Goal: Check status

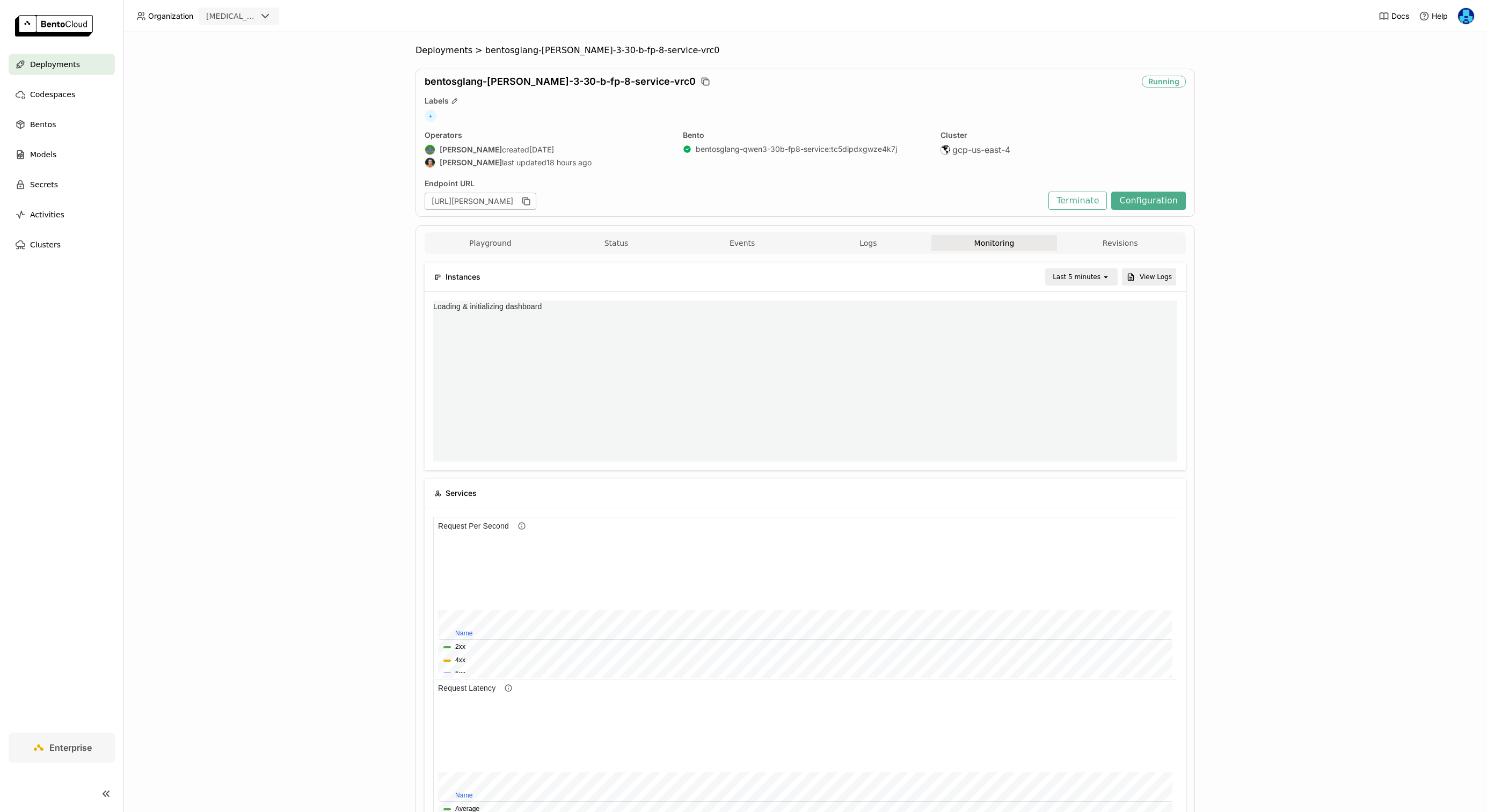
scroll to position [161, 372]
click at [1110, 273] on icon "open" at bounding box center [1106, 277] width 9 height 9
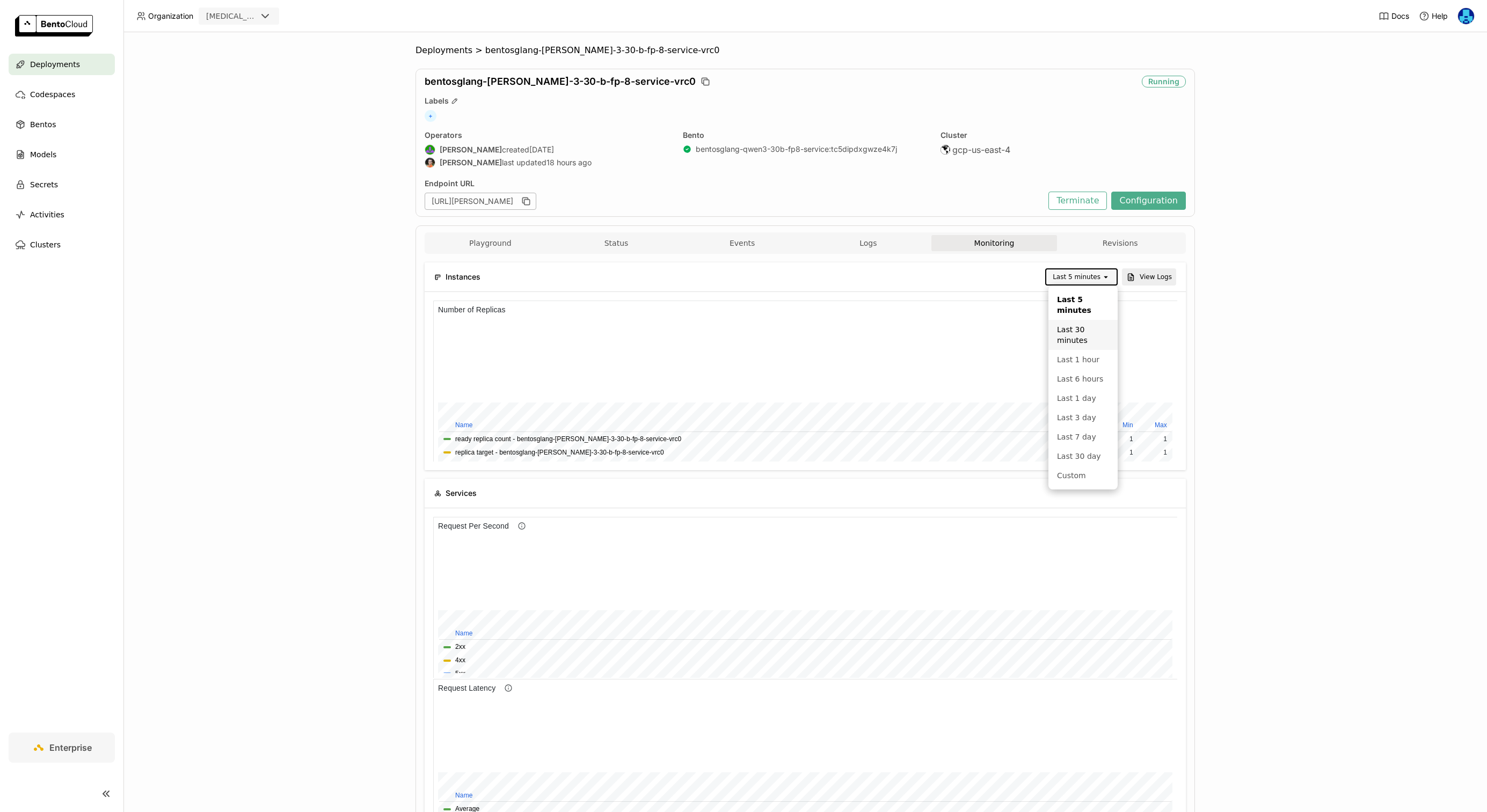
click at [1085, 339] on div "Last 30 minutes" at bounding box center [1083, 335] width 52 height 21
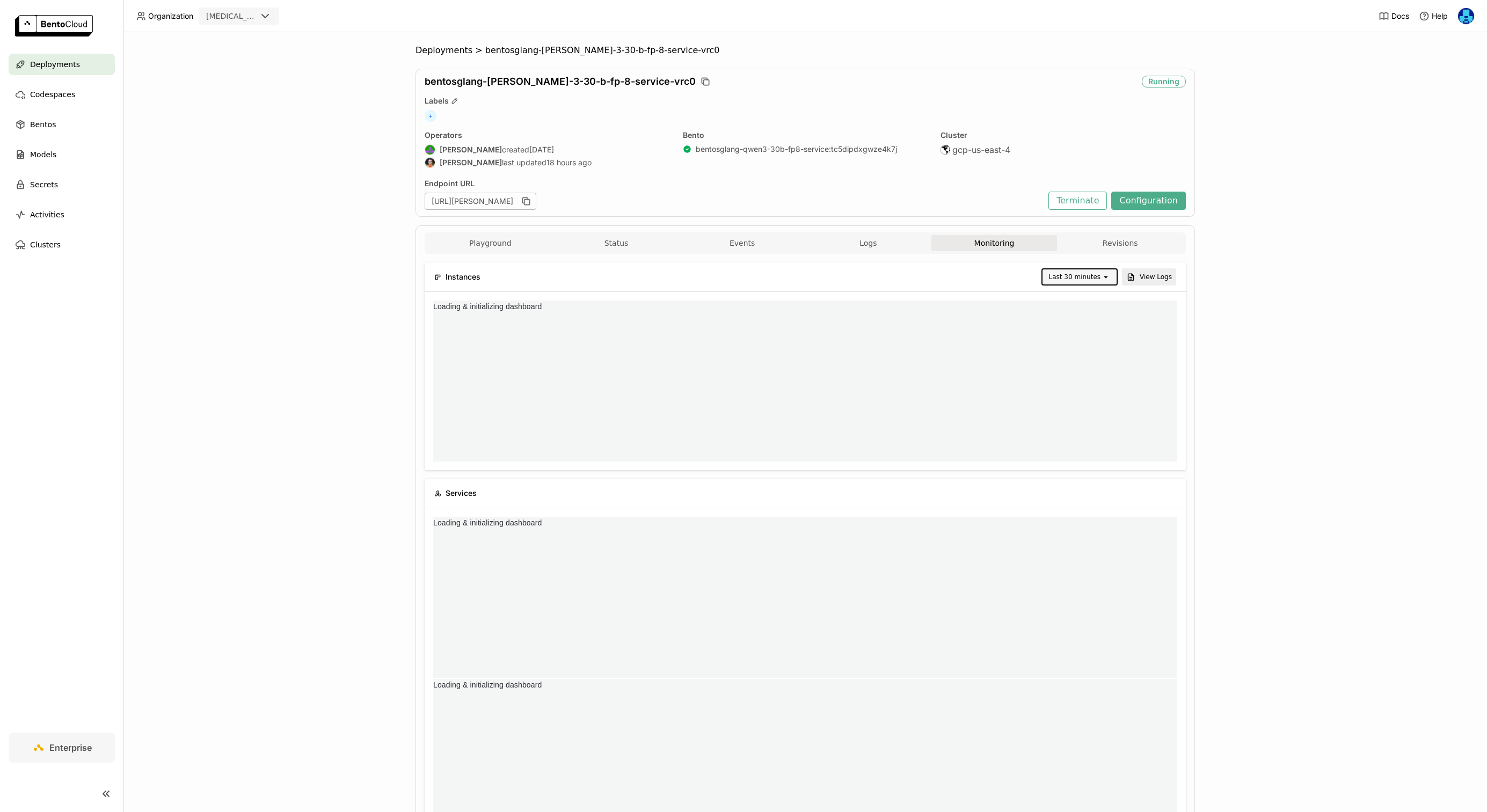
scroll to position [0, 0]
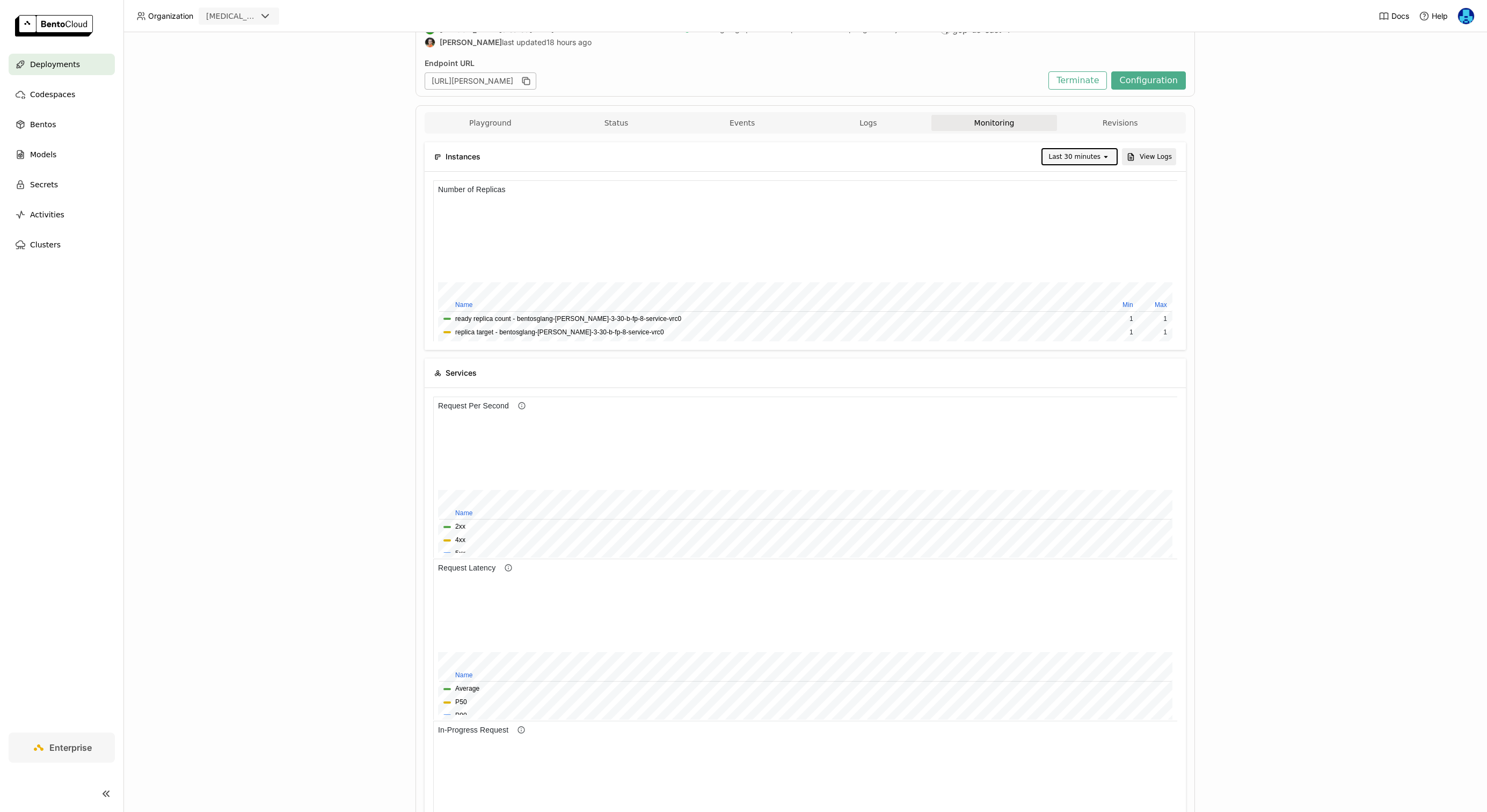
click at [256, 456] on div "Deployments > bentosglang-[PERSON_NAME]-3-30-b-fp-8-service-vrc0 bentosglang-[P…" at bounding box center [805, 422] width 1363 height 780
click at [261, 310] on div "Deployments > bentosglang-[PERSON_NAME]-3-30-b-fp-8-service-vrc0 bentosglang-[P…" at bounding box center [805, 422] width 1363 height 780
click at [289, 317] on div "Deployments > bentosglang-[PERSON_NAME]-3-30-b-fp-8-service-vrc0 bentosglang-[P…" at bounding box center [805, 422] width 1363 height 780
click at [276, 326] on div "Deployments > bentosglang-[PERSON_NAME]-3-30-b-fp-8-service-vrc0 bentosglang-[P…" at bounding box center [805, 422] width 1363 height 780
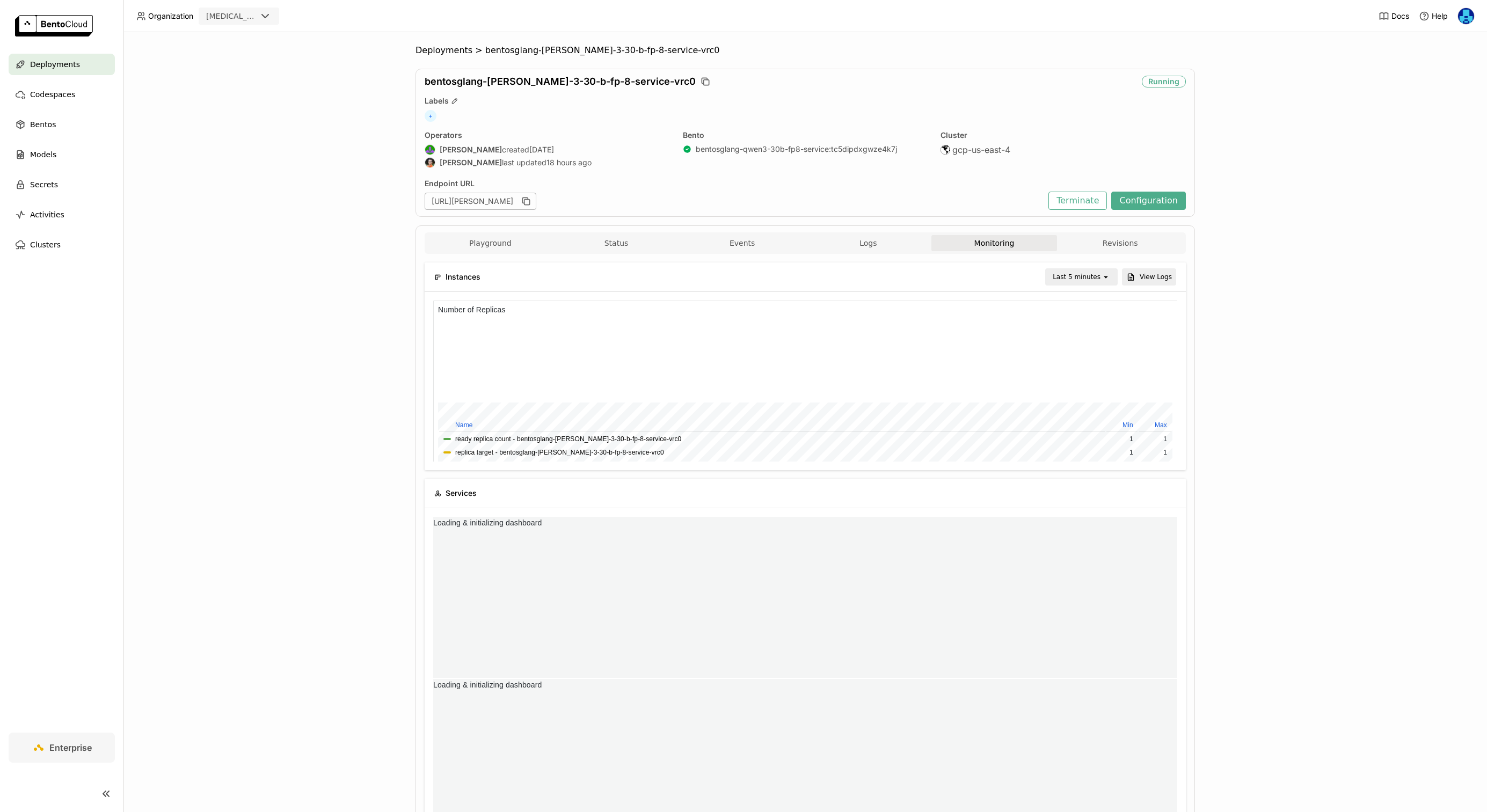
scroll to position [161, 372]
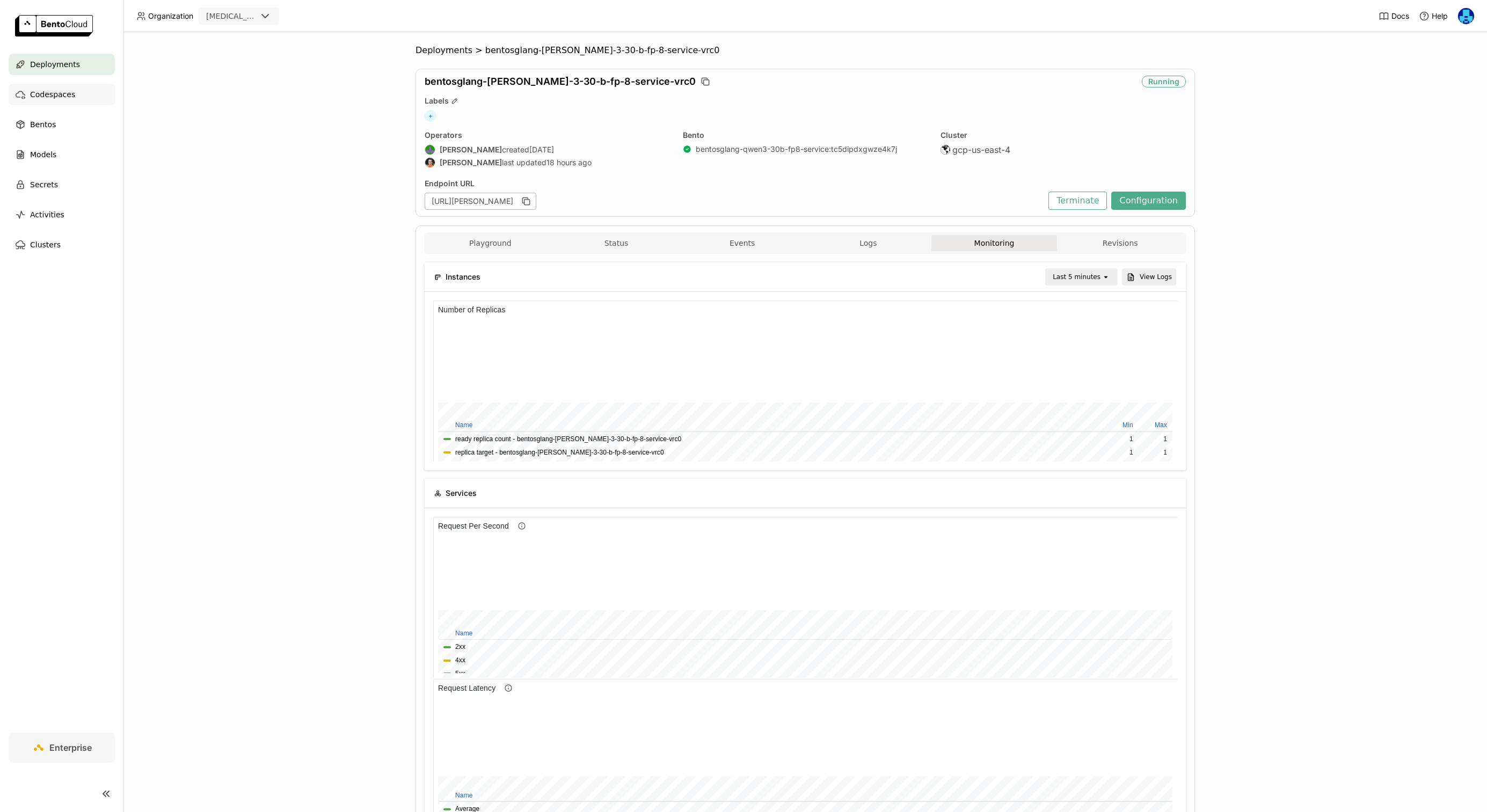
click at [64, 99] on span "Codespaces" at bounding box center [52, 94] width 45 height 13
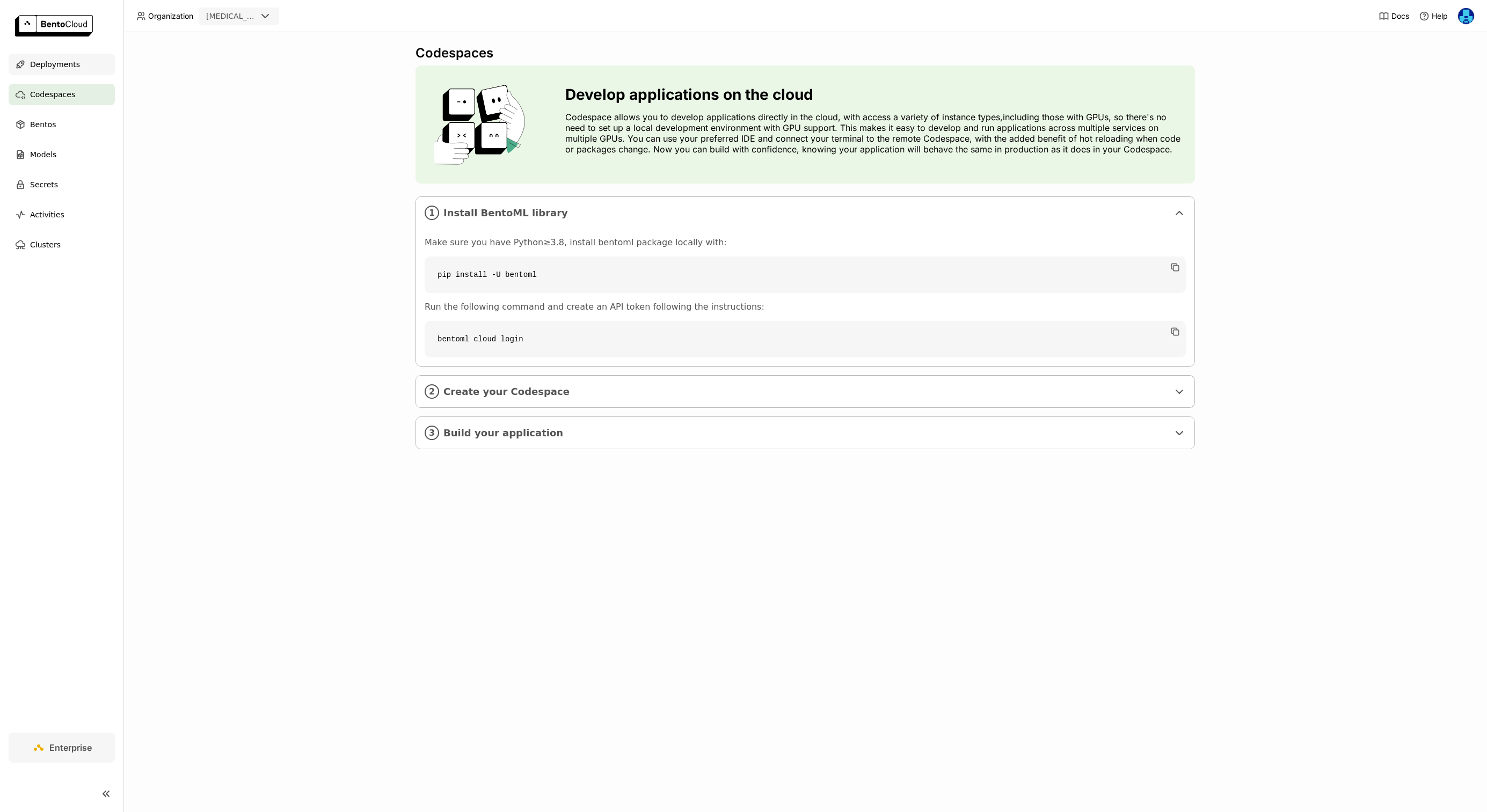
click at [55, 67] on span "Deployments" at bounding box center [55, 64] width 50 height 13
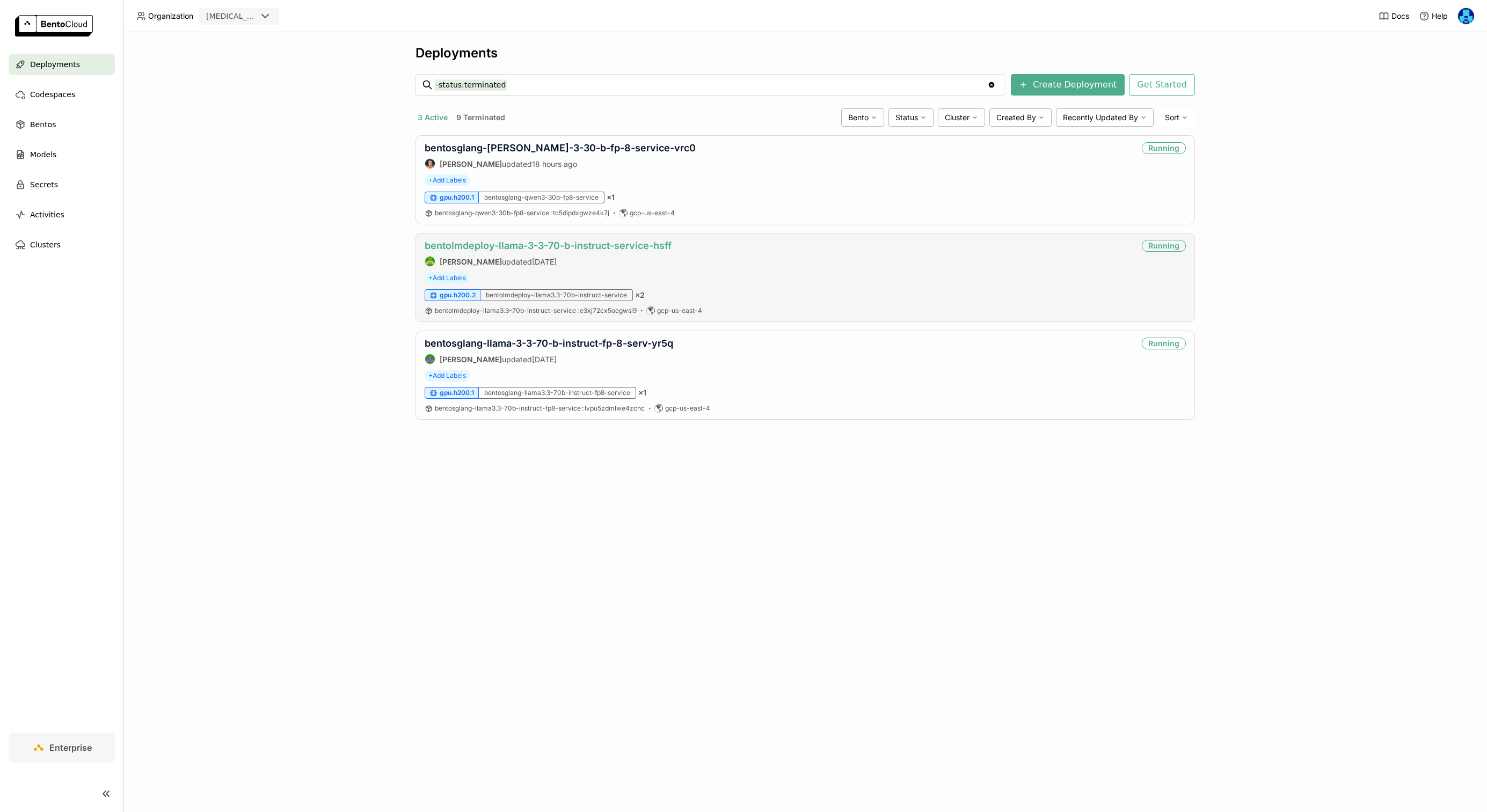
click at [552, 245] on link "bentolmdeploy-llama-3-3-70-b-instruct-service-hsff" at bounding box center [548, 245] width 247 height 11
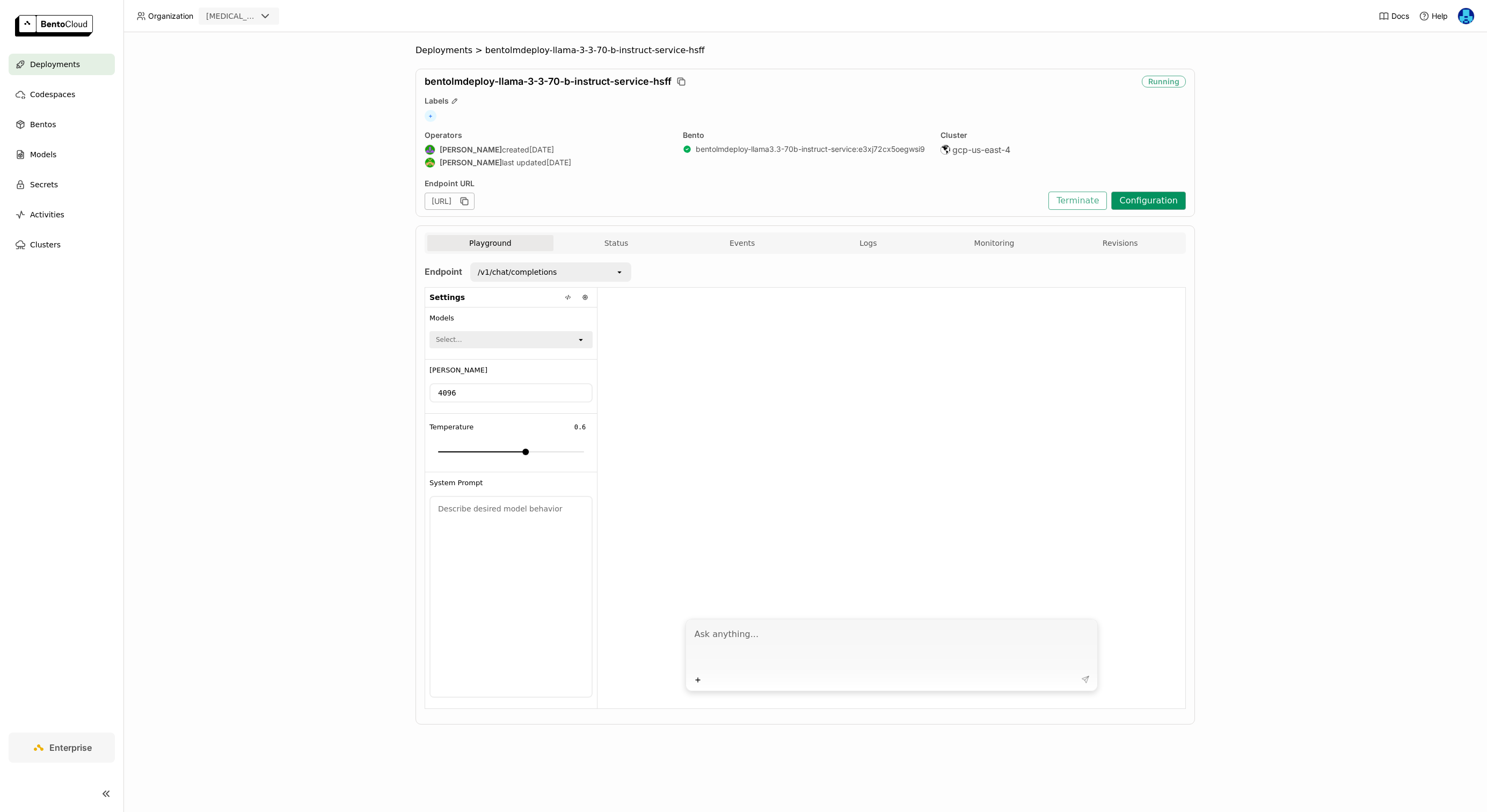
click at [1149, 200] on button "Configuration" at bounding box center [1148, 201] width 74 height 18
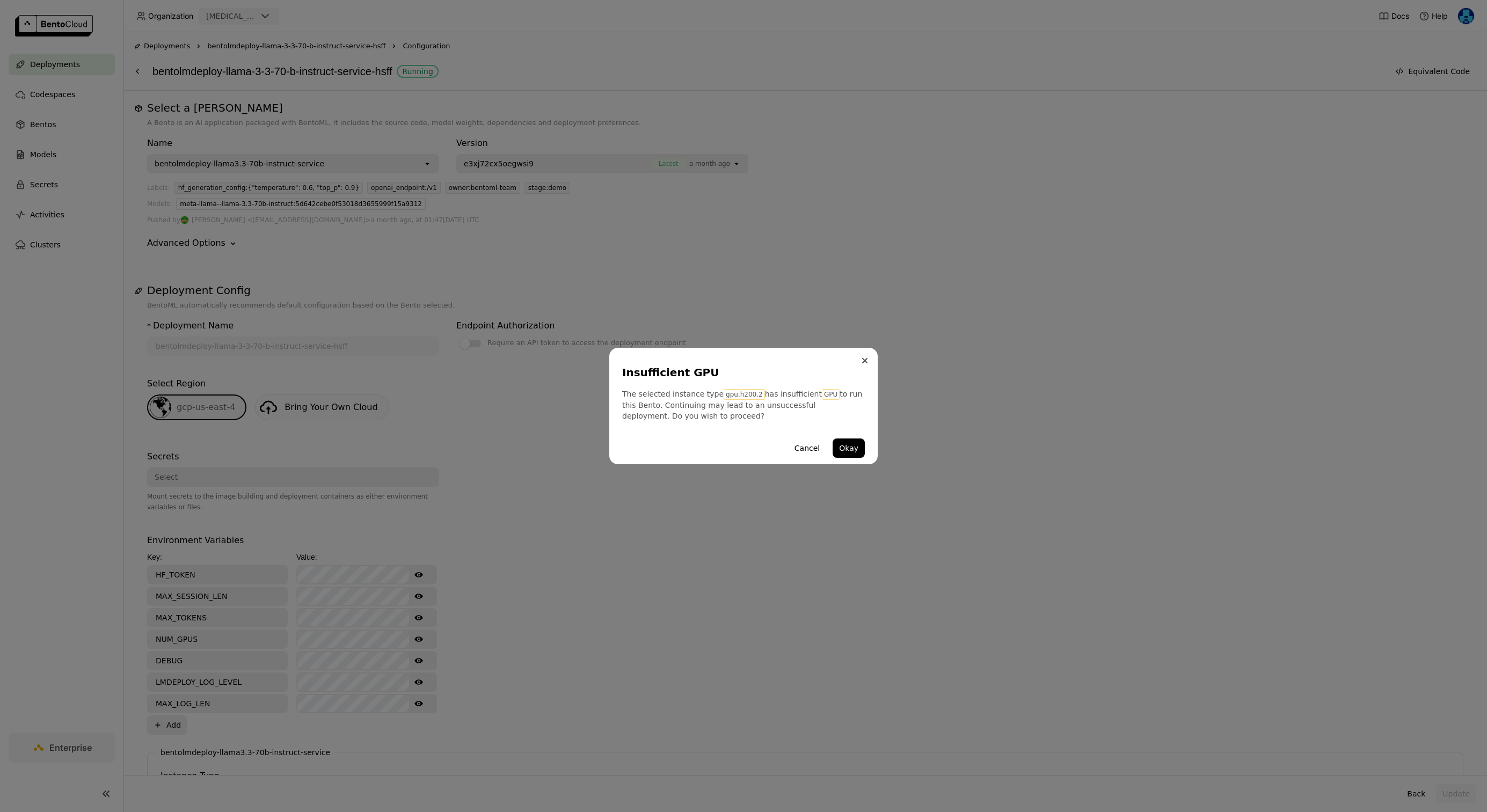
click at [864, 358] on icon "Close" at bounding box center [865, 360] width 6 height 6
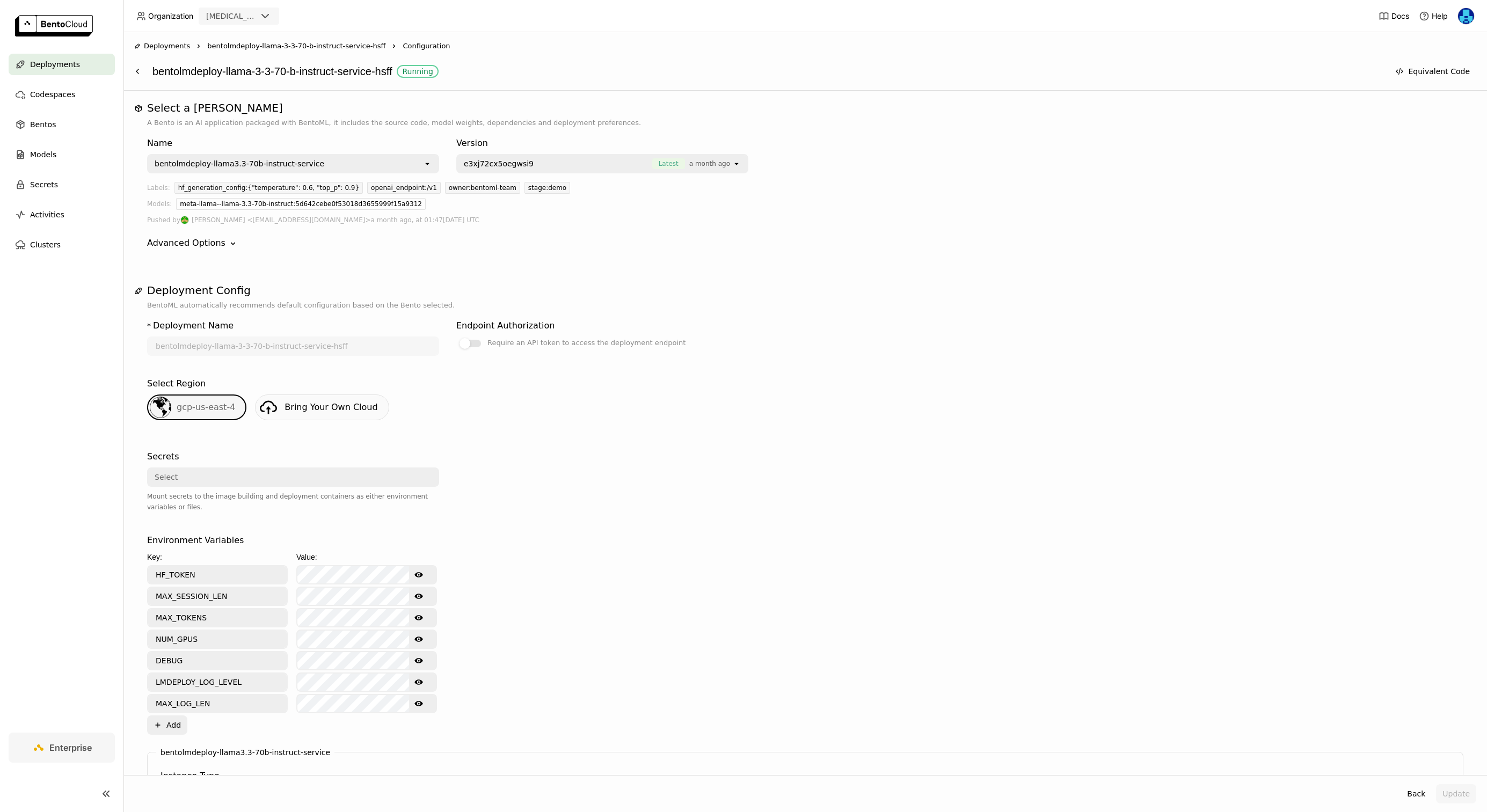
scroll to position [21, 0]
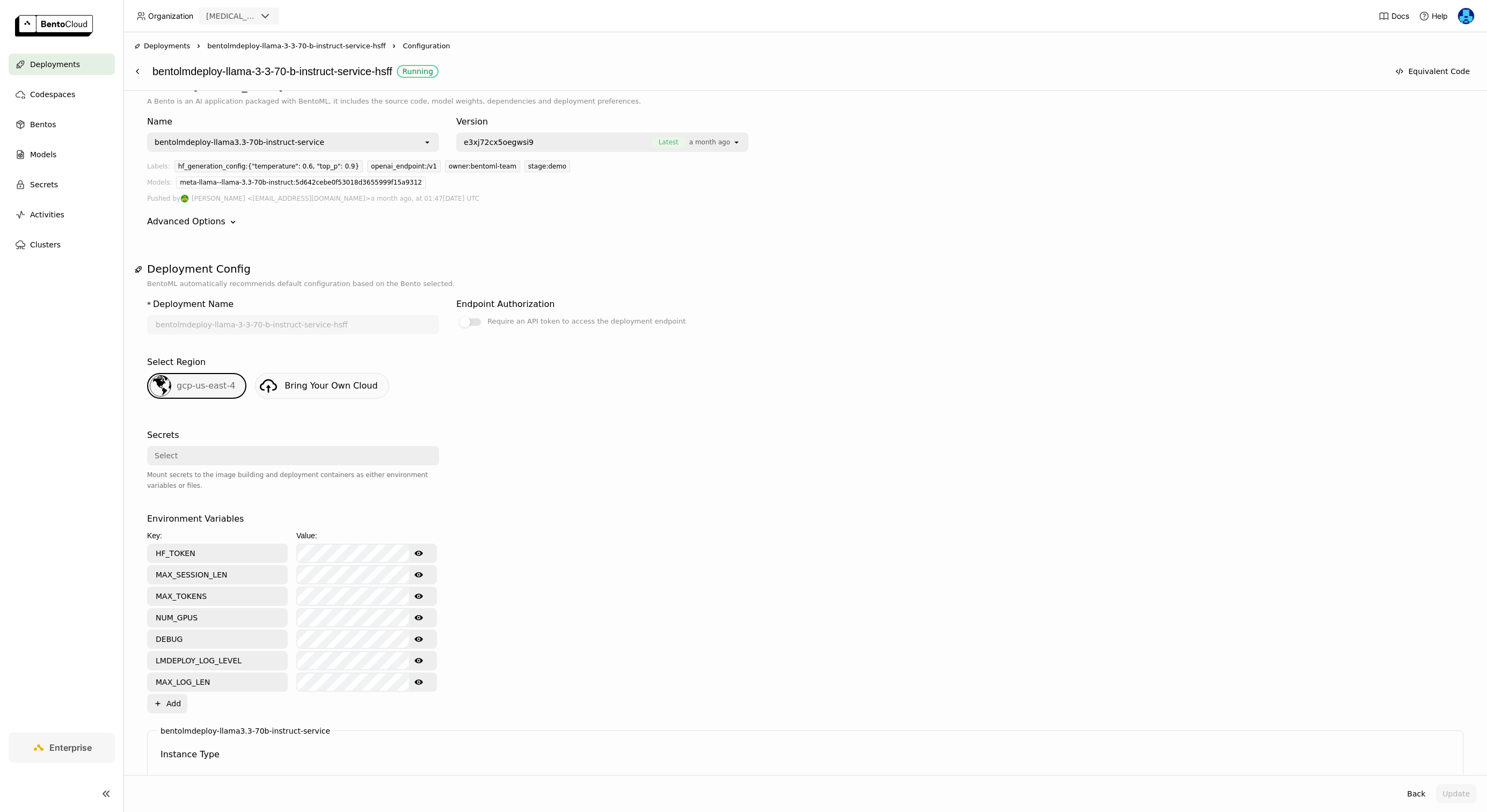
click at [231, 223] on icon at bounding box center [232, 222] width 4 height 2
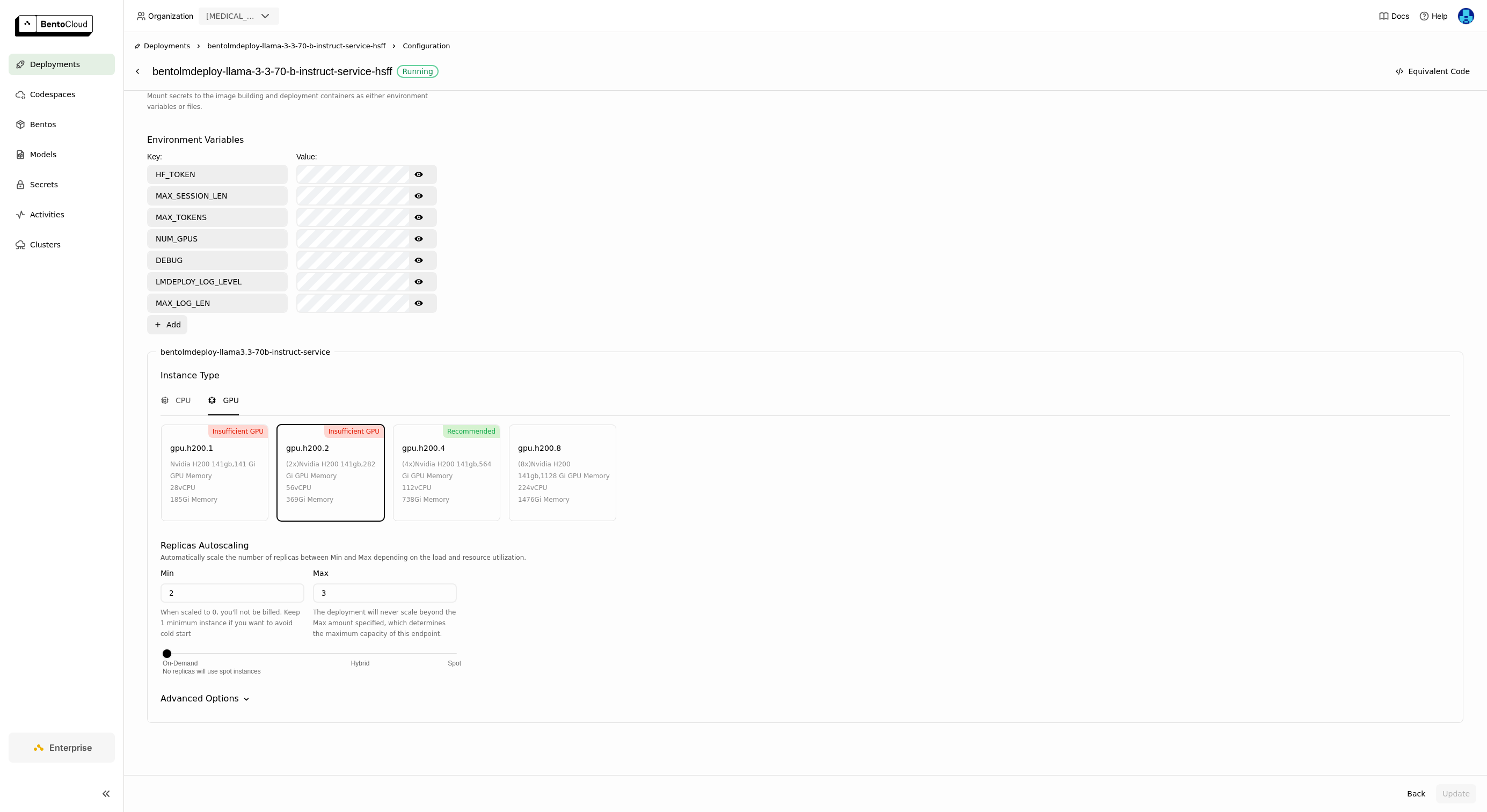
scroll to position [451, 0]
click at [416, 196] on icon "Show password text" at bounding box center [419, 195] width 9 height 9
click at [419, 217] on icon "Show password text" at bounding box center [419, 216] width 9 height 9
click at [419, 242] on button "Show password text" at bounding box center [419, 237] width 19 height 17
click at [420, 261] on icon "Show password text" at bounding box center [419, 259] width 9 height 6
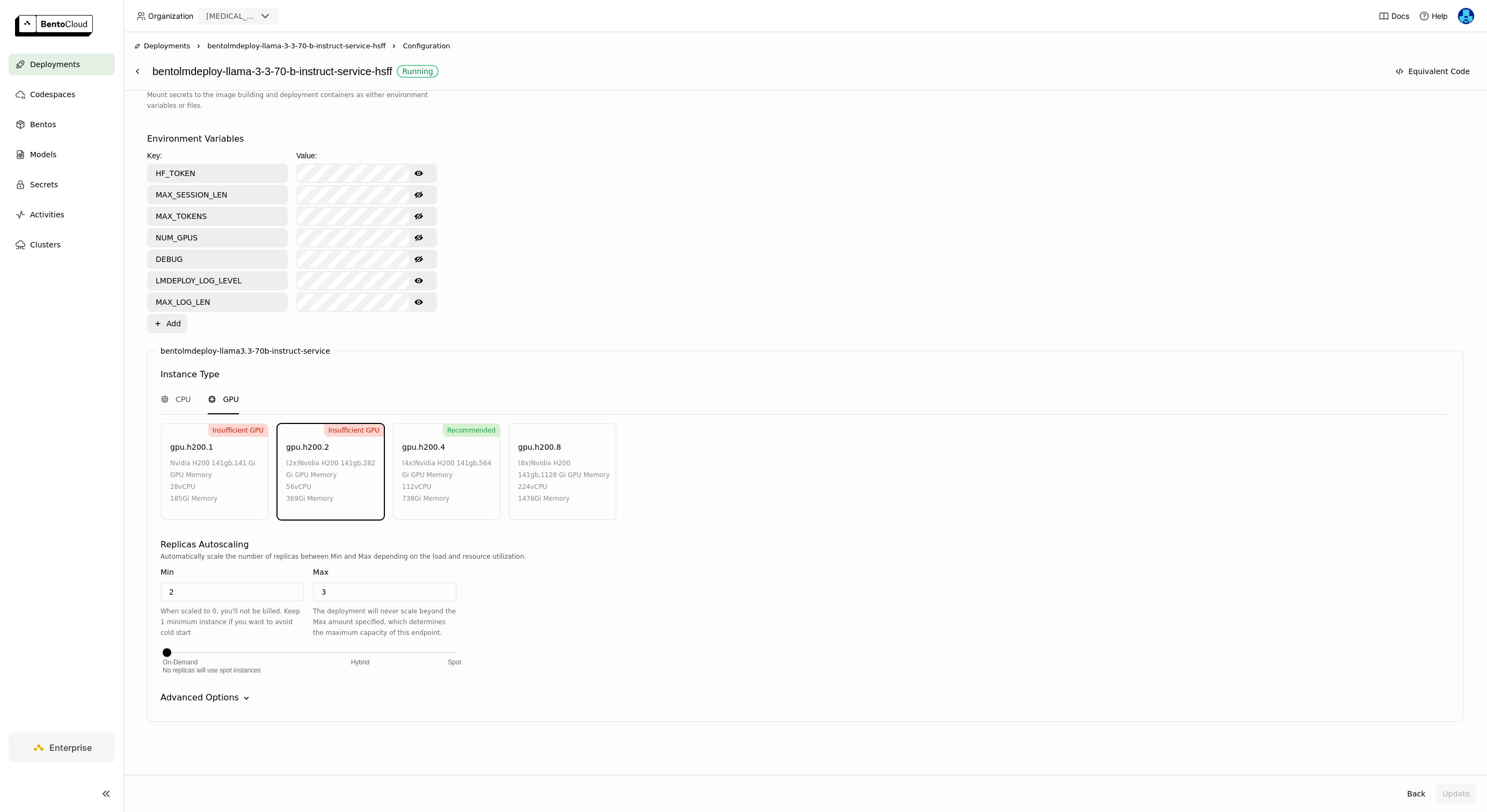
click at [419, 278] on icon "Show password text" at bounding box center [419, 280] width 9 height 9
click at [420, 304] on icon "Show password text" at bounding box center [419, 302] width 9 height 6
click at [241, 700] on icon "Down" at bounding box center [246, 698] width 11 height 11
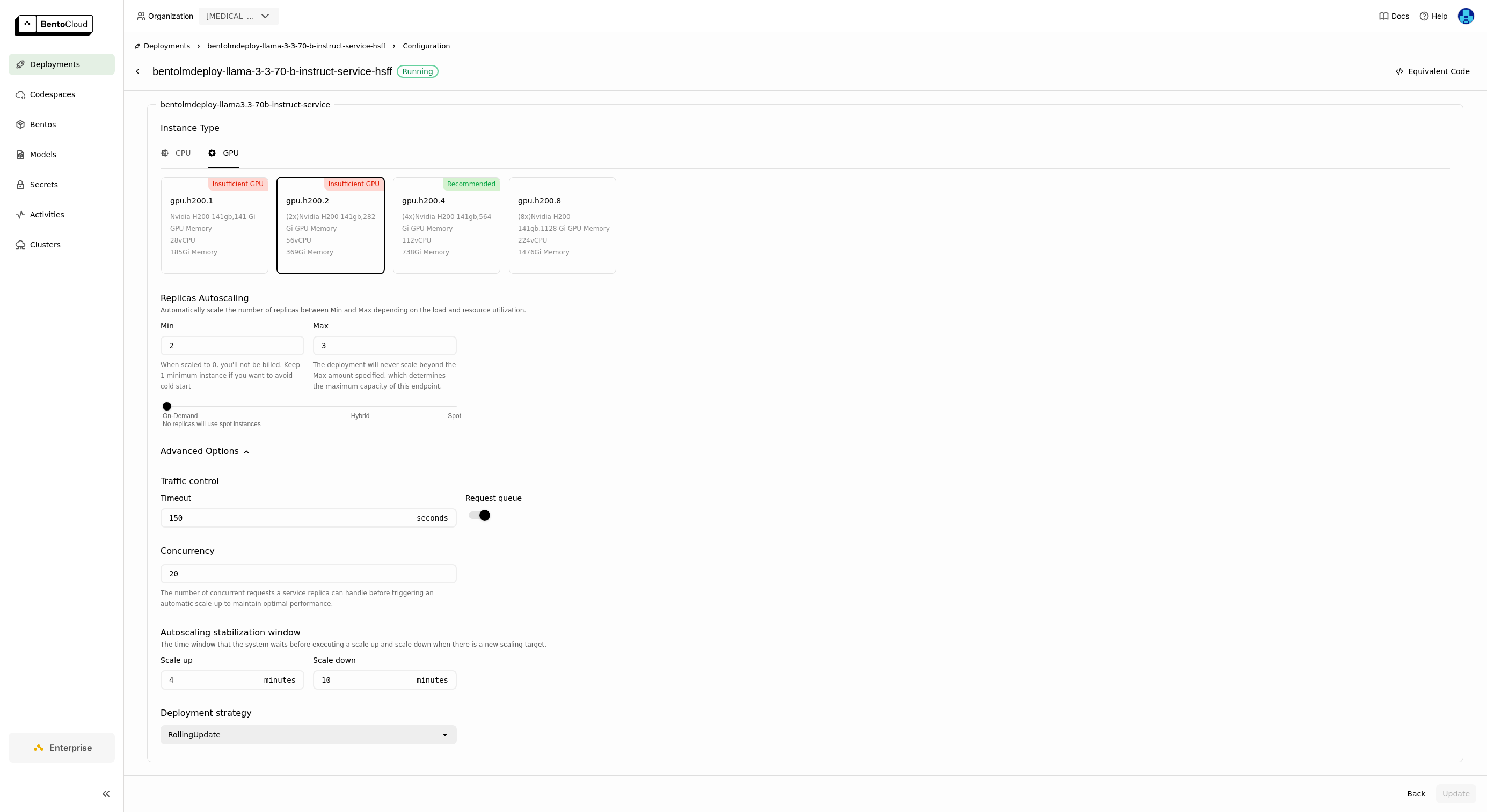
scroll to position [737, 0]
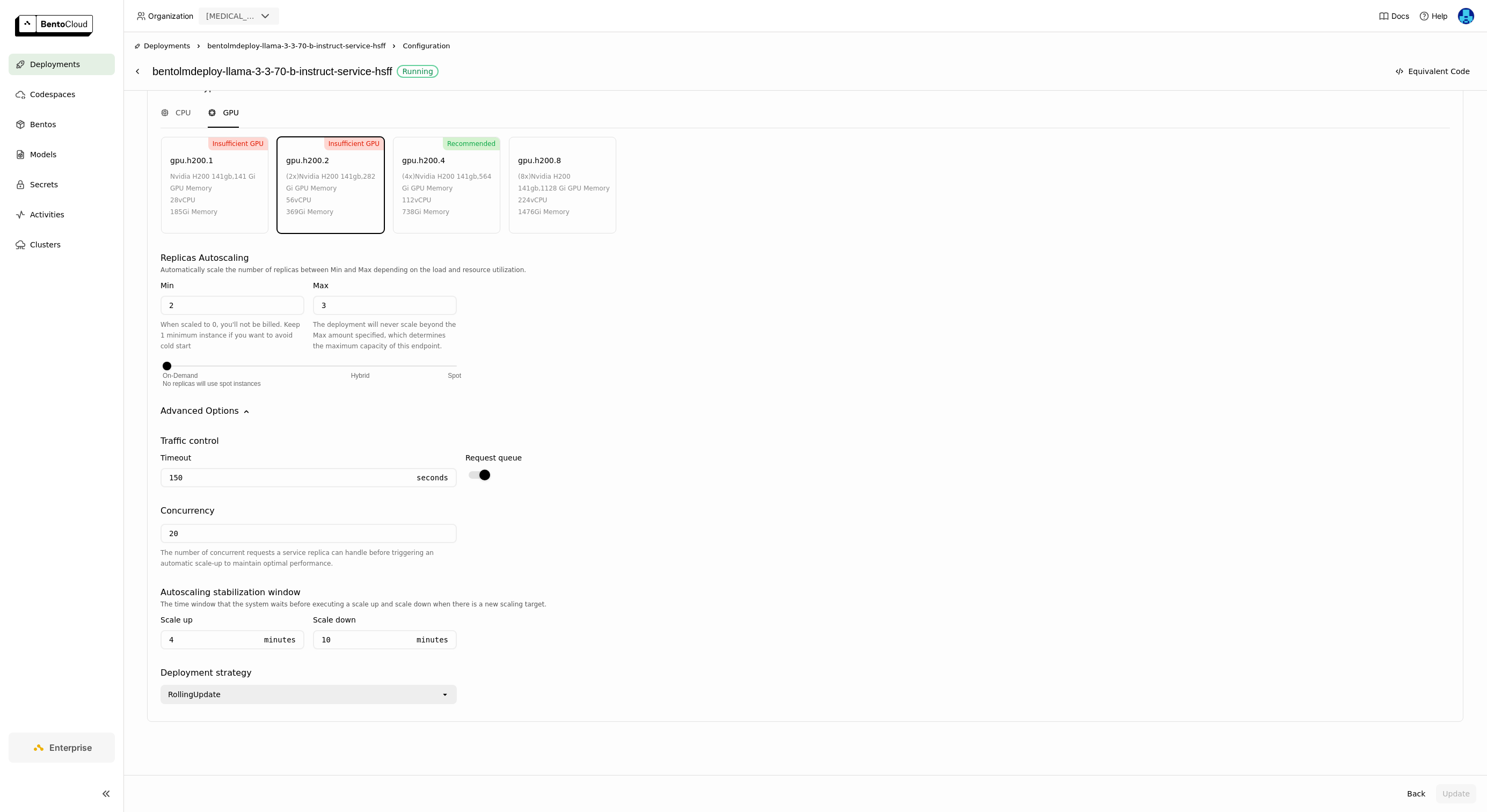
click at [64, 497] on nav "Deployments Codespaces Bentos Models Secrets Activities Clusters" at bounding box center [62, 393] width 124 height 679
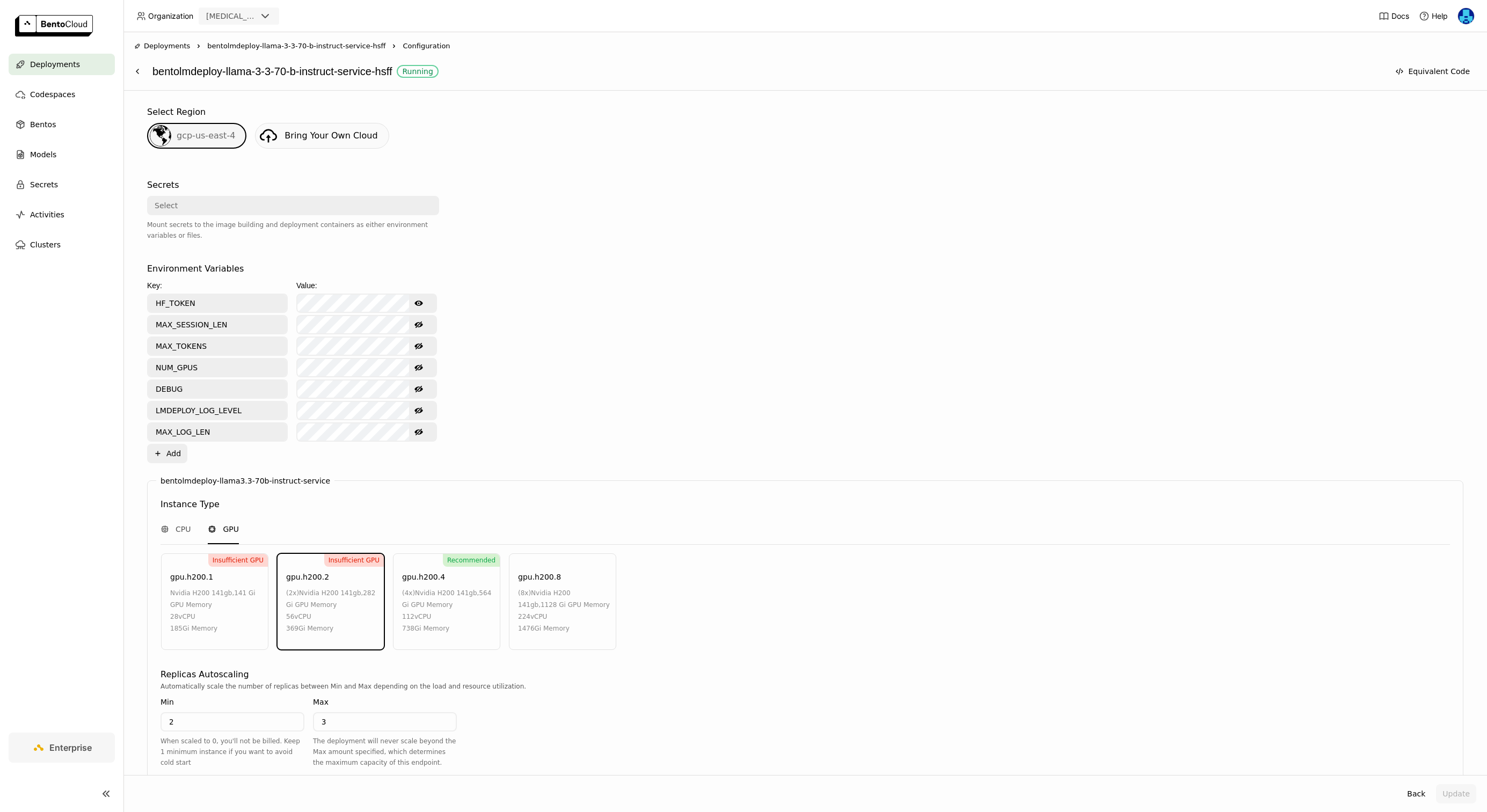
scroll to position [320, 0]
click at [352, 44] on span "bentolmdeploy-llama-3-3-70-b-instruct-service-hsff" at bounding box center [296, 46] width 178 height 11
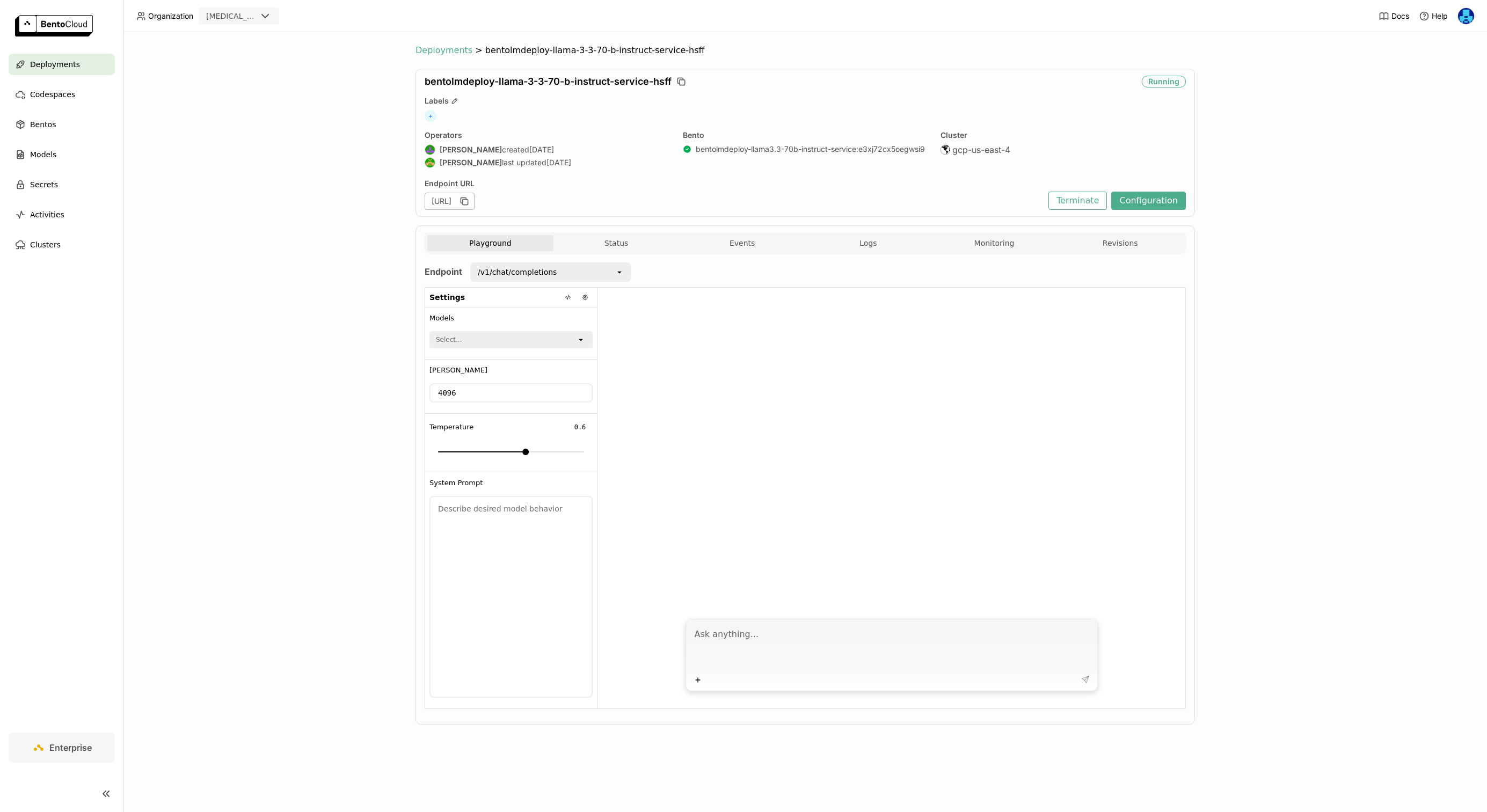
click at [450, 49] on span "Deployments" at bounding box center [444, 50] width 57 height 11
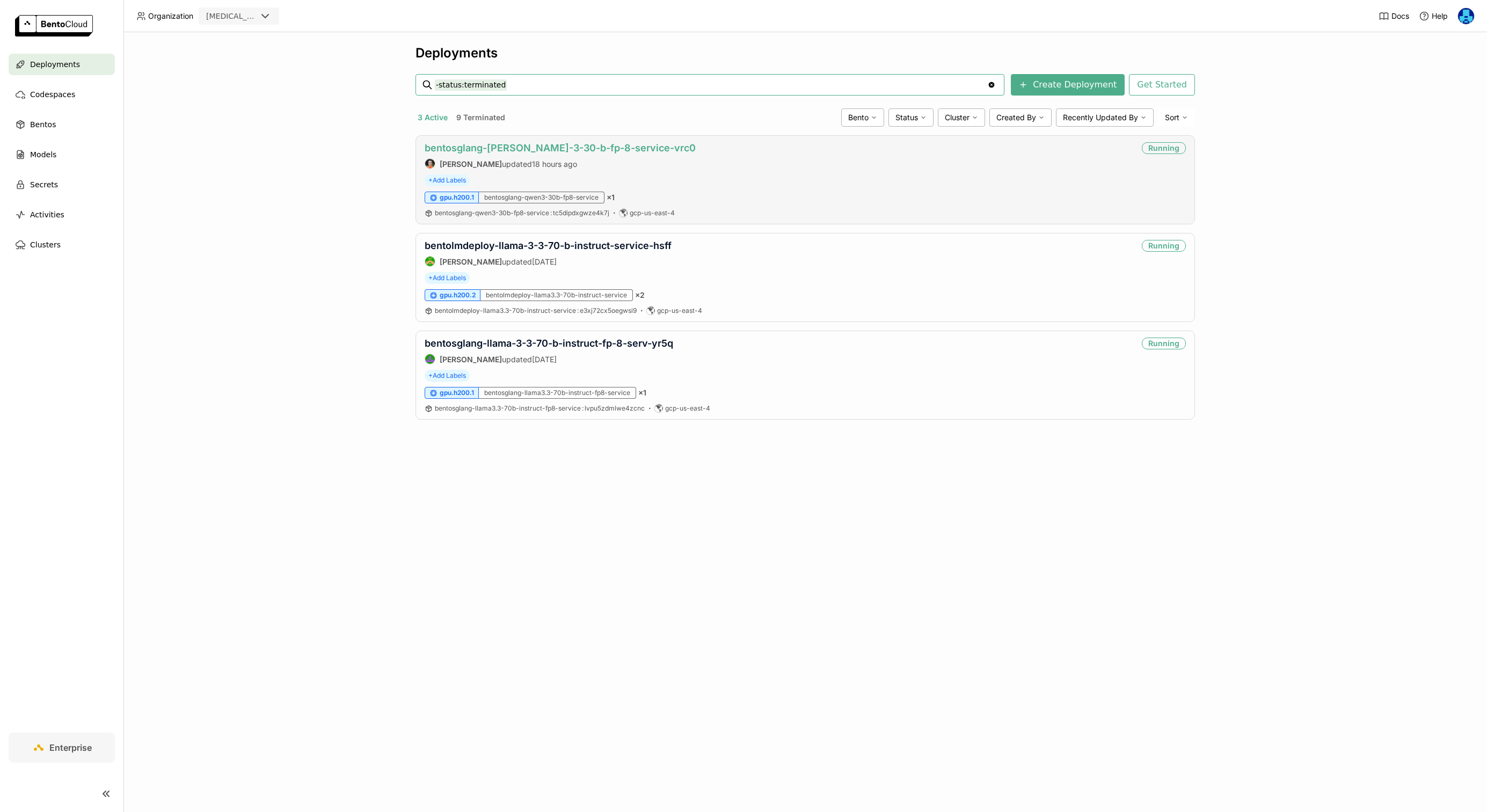
click at [569, 147] on link "bentosglang-[PERSON_NAME]-3-30-b-fp-8-service-vrc0" at bounding box center [560, 148] width 271 height 11
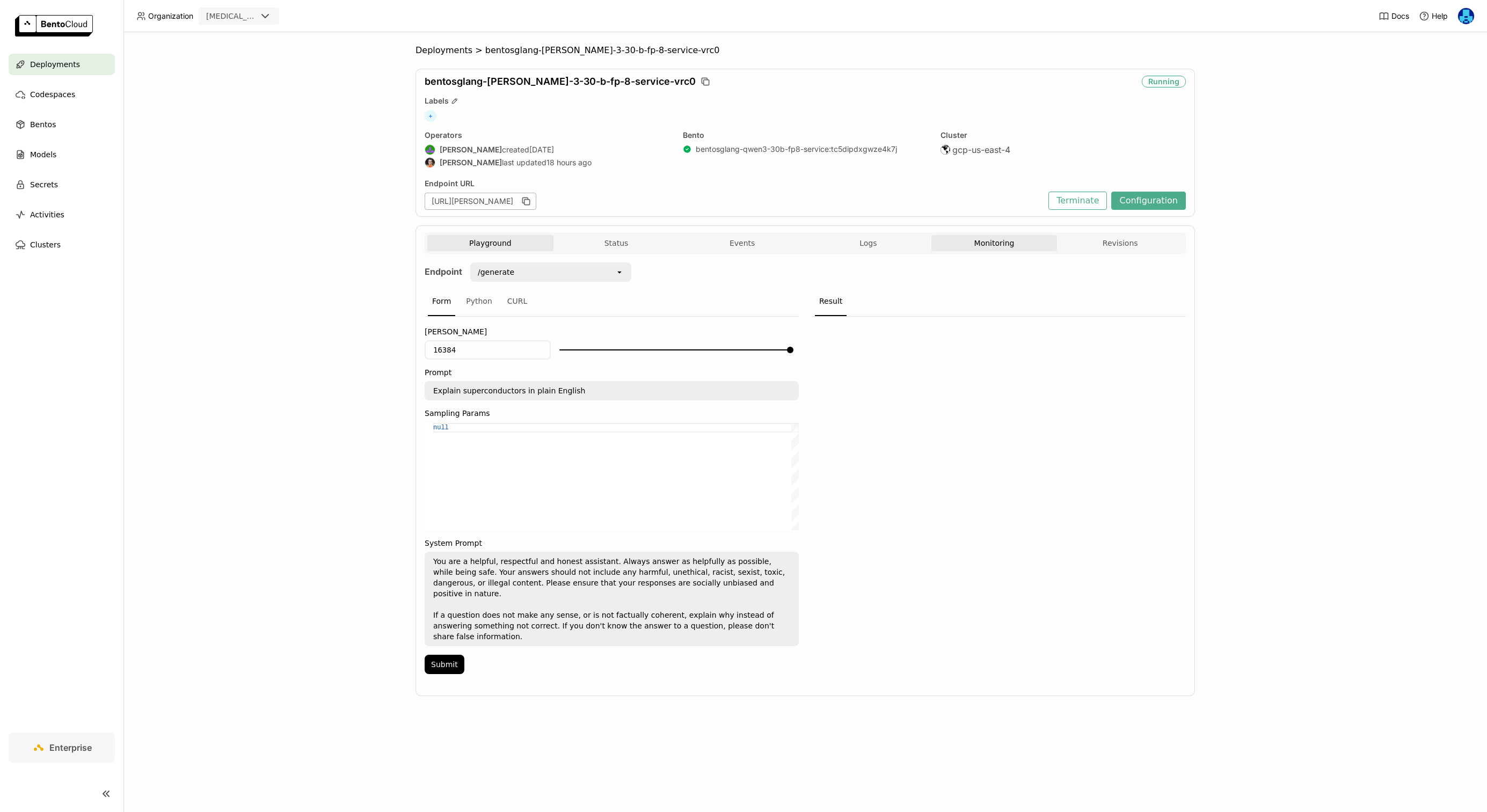
click at [976, 239] on button "Monitoring" at bounding box center [995, 243] width 126 height 16
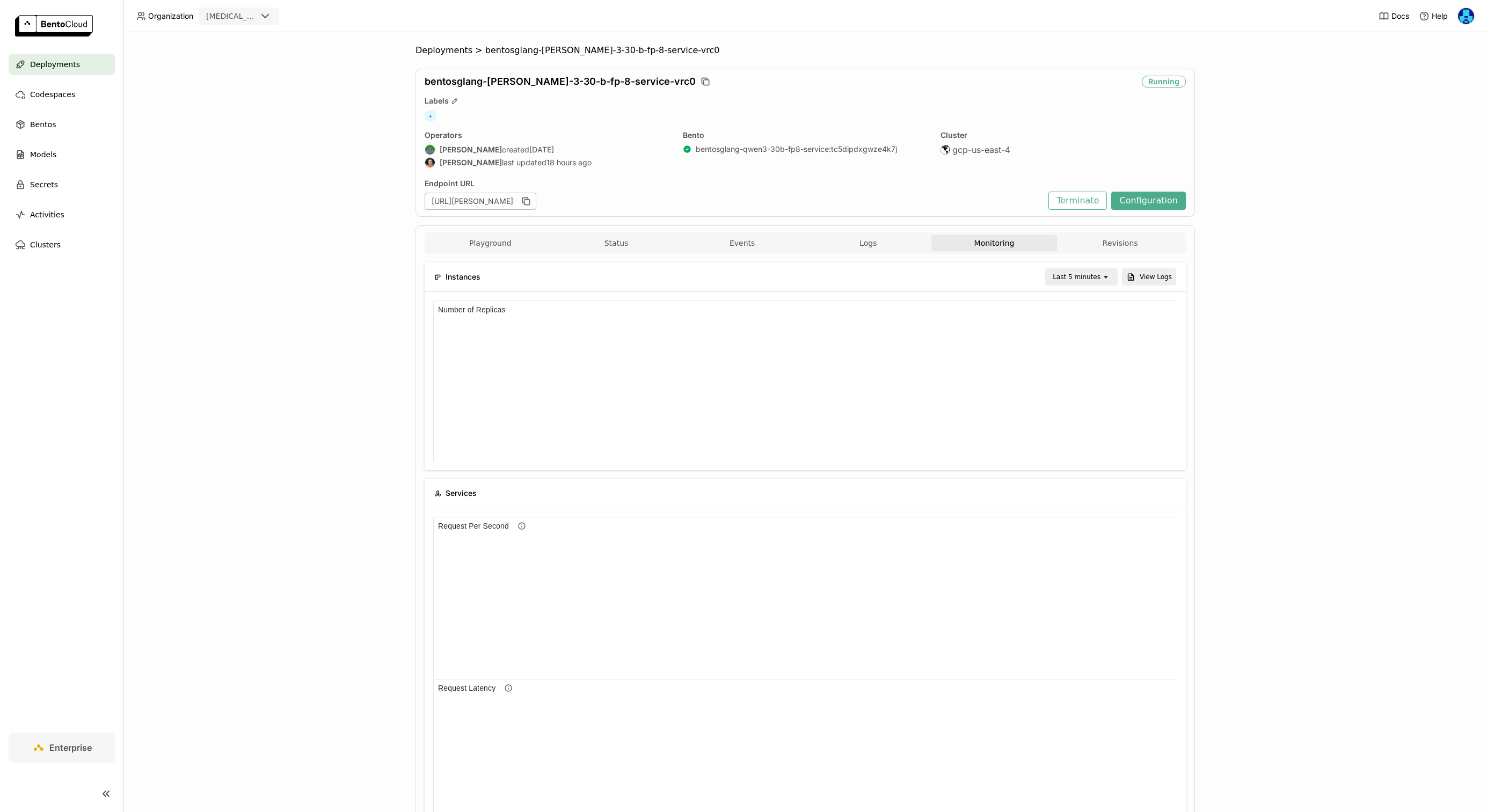
scroll to position [1, 1]
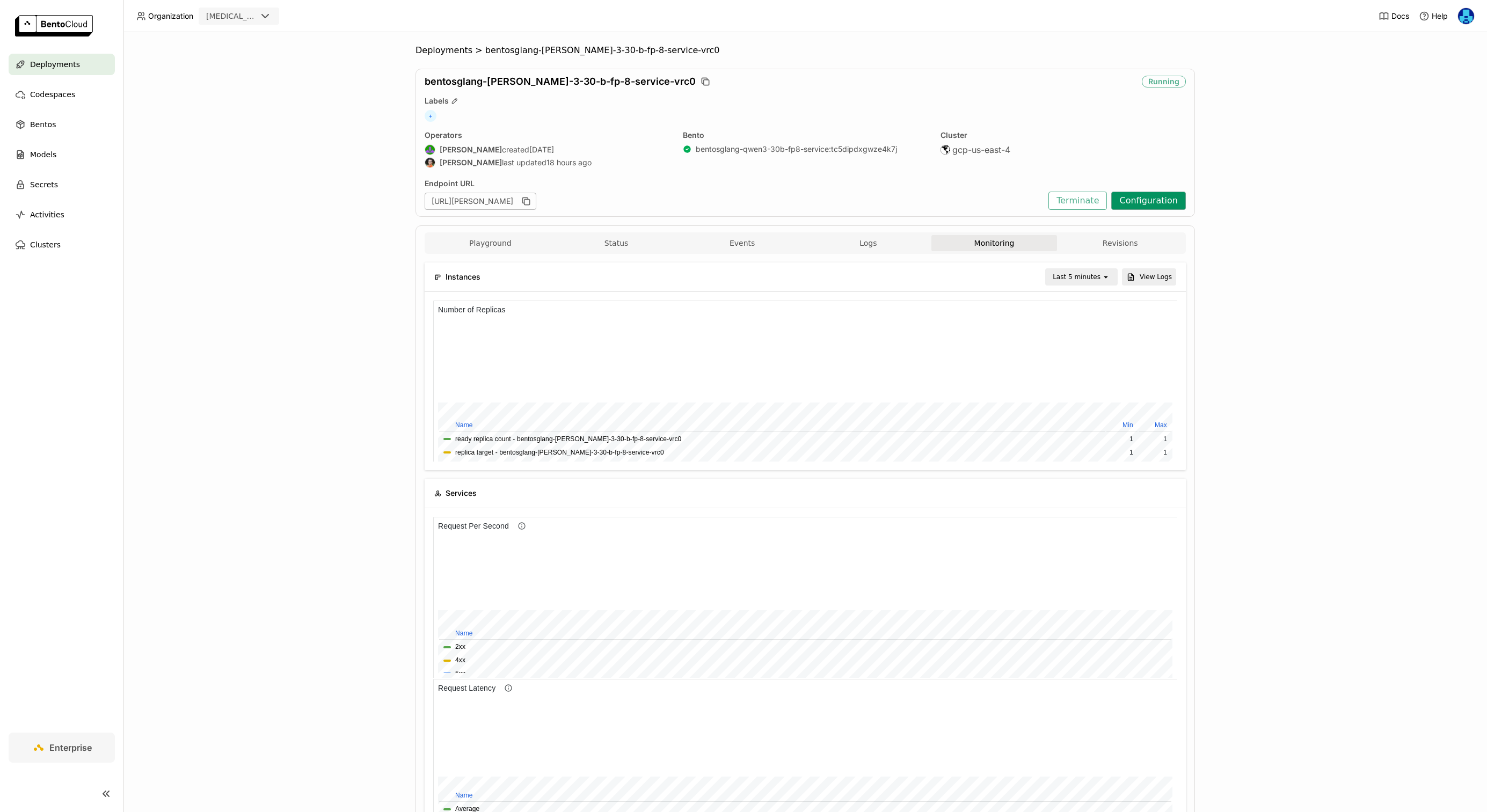
click at [1176, 196] on button "Configuration" at bounding box center [1148, 201] width 74 height 18
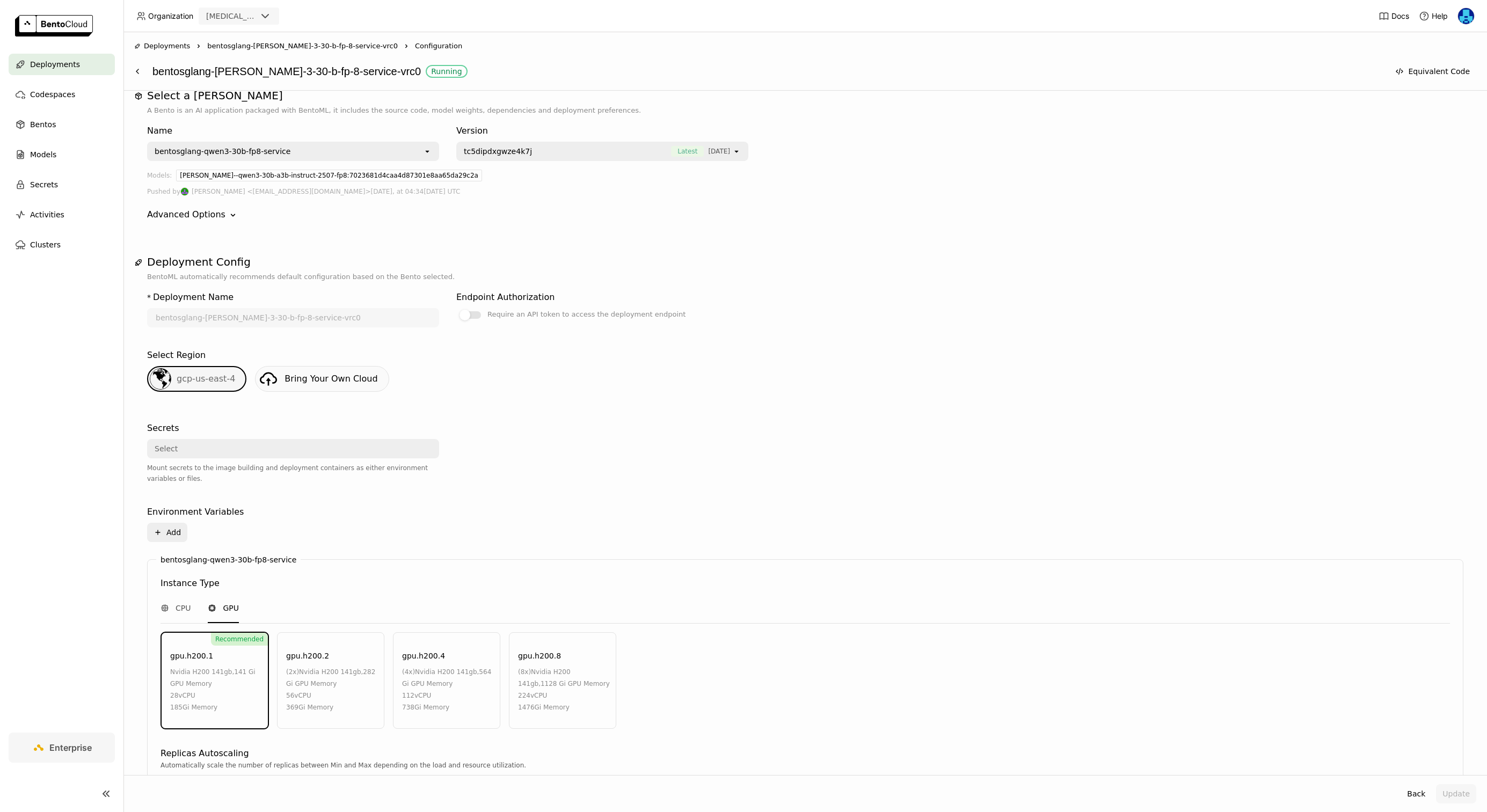
scroll to position [13, 0]
click at [202, 212] on div "Advanced Options" at bounding box center [186, 214] width 78 height 13
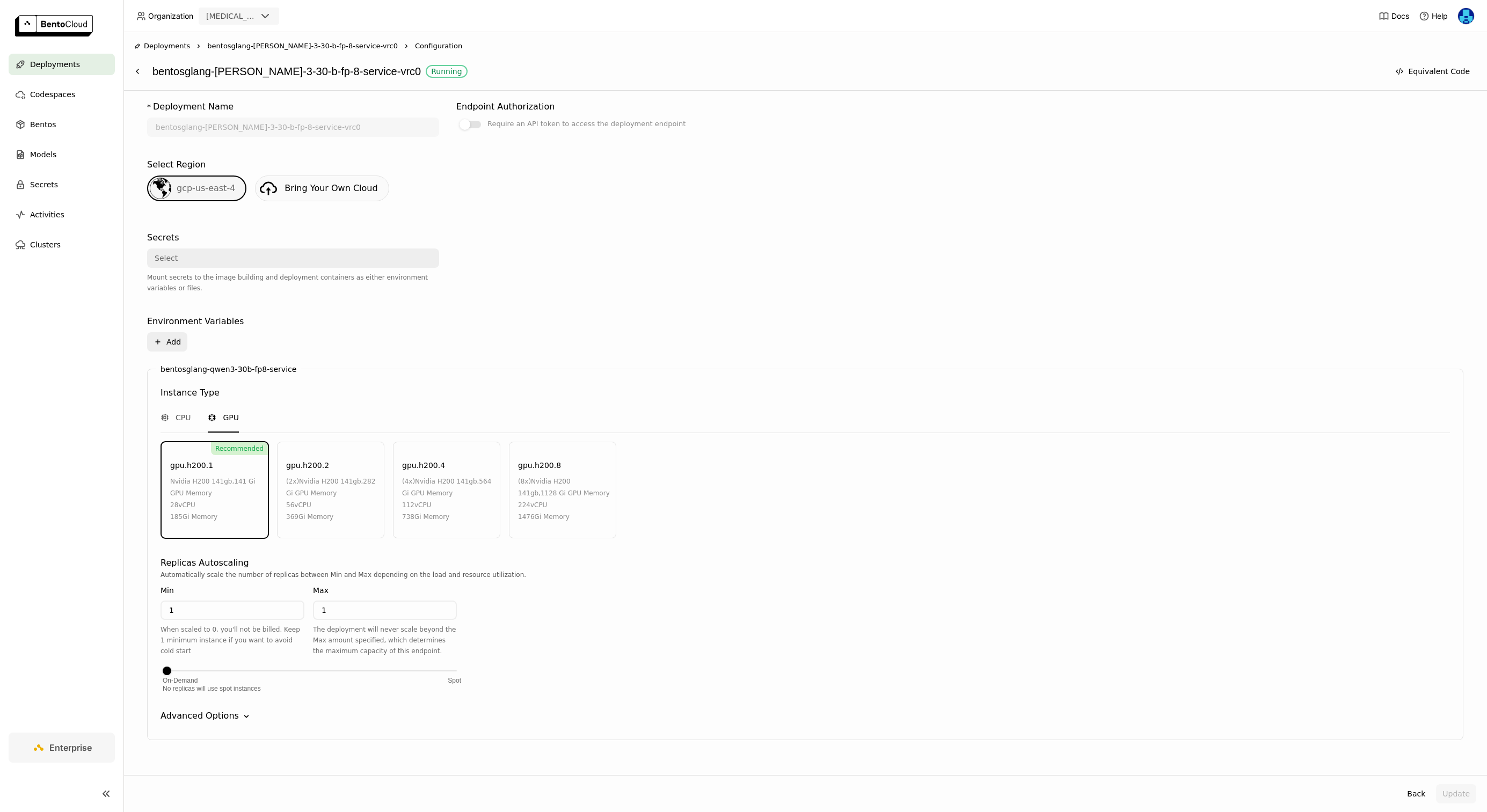
scroll to position [270, 0]
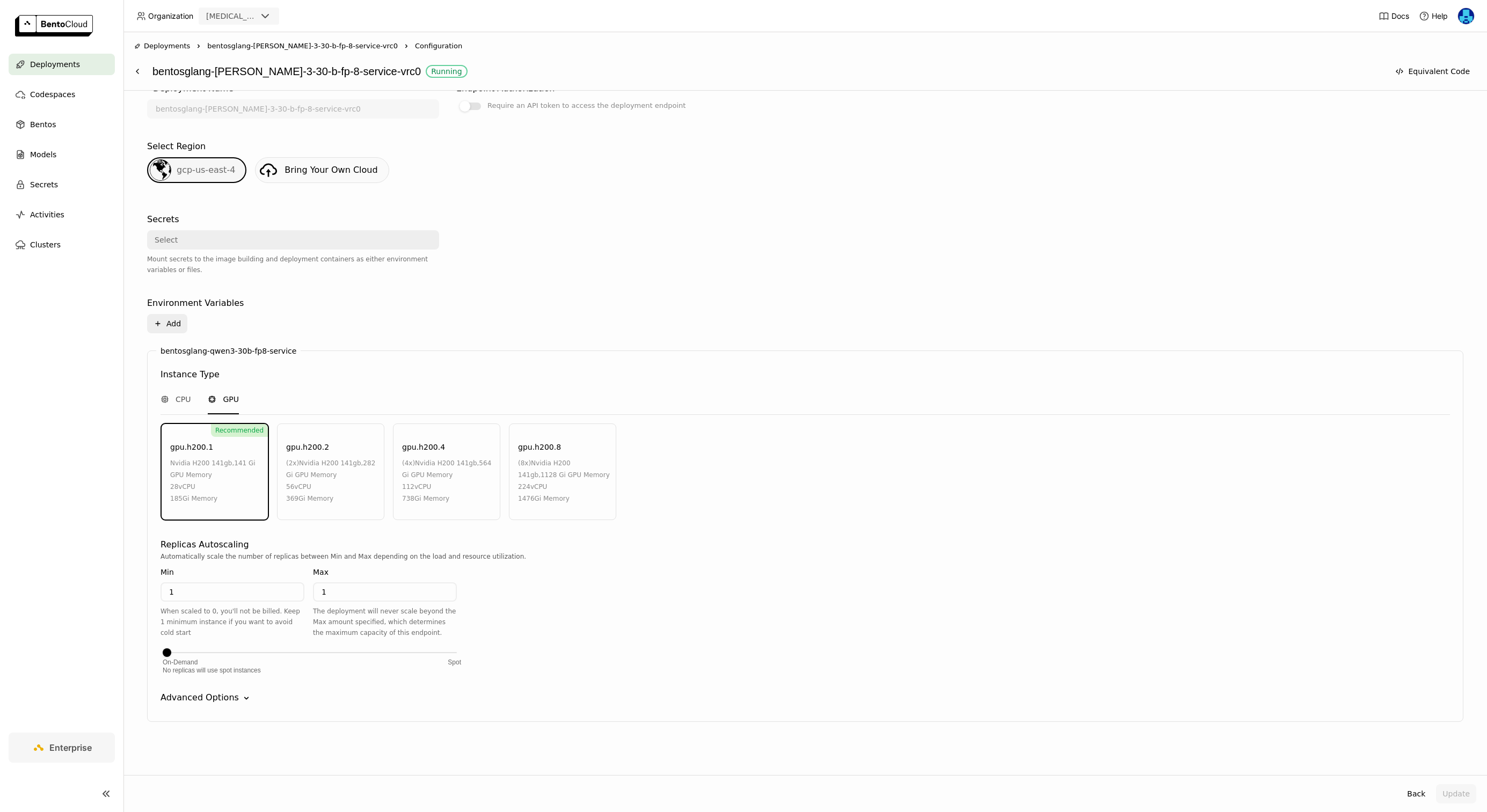
click at [241, 695] on icon "Down" at bounding box center [246, 698] width 11 height 11
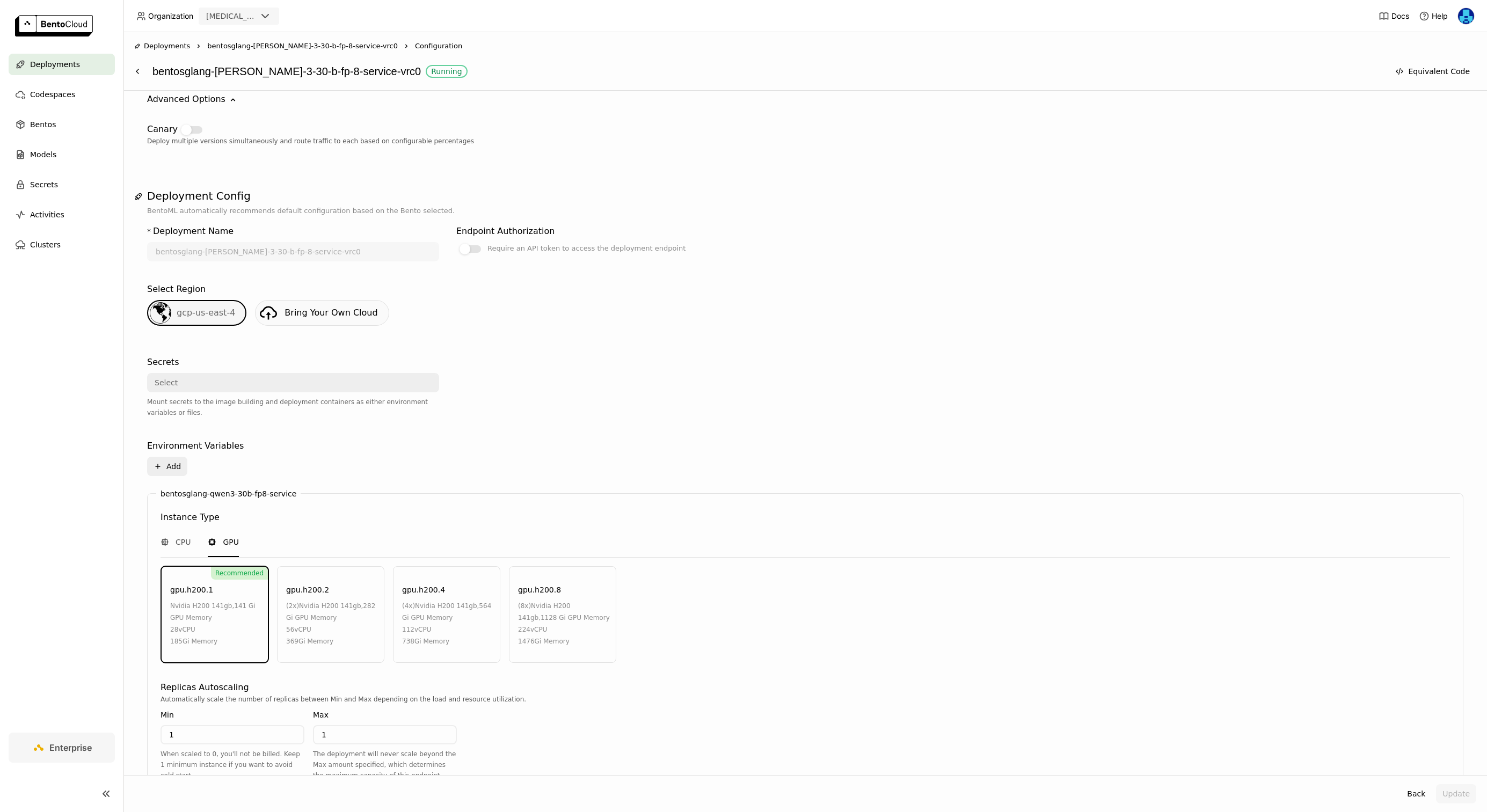
scroll to position [0, 0]
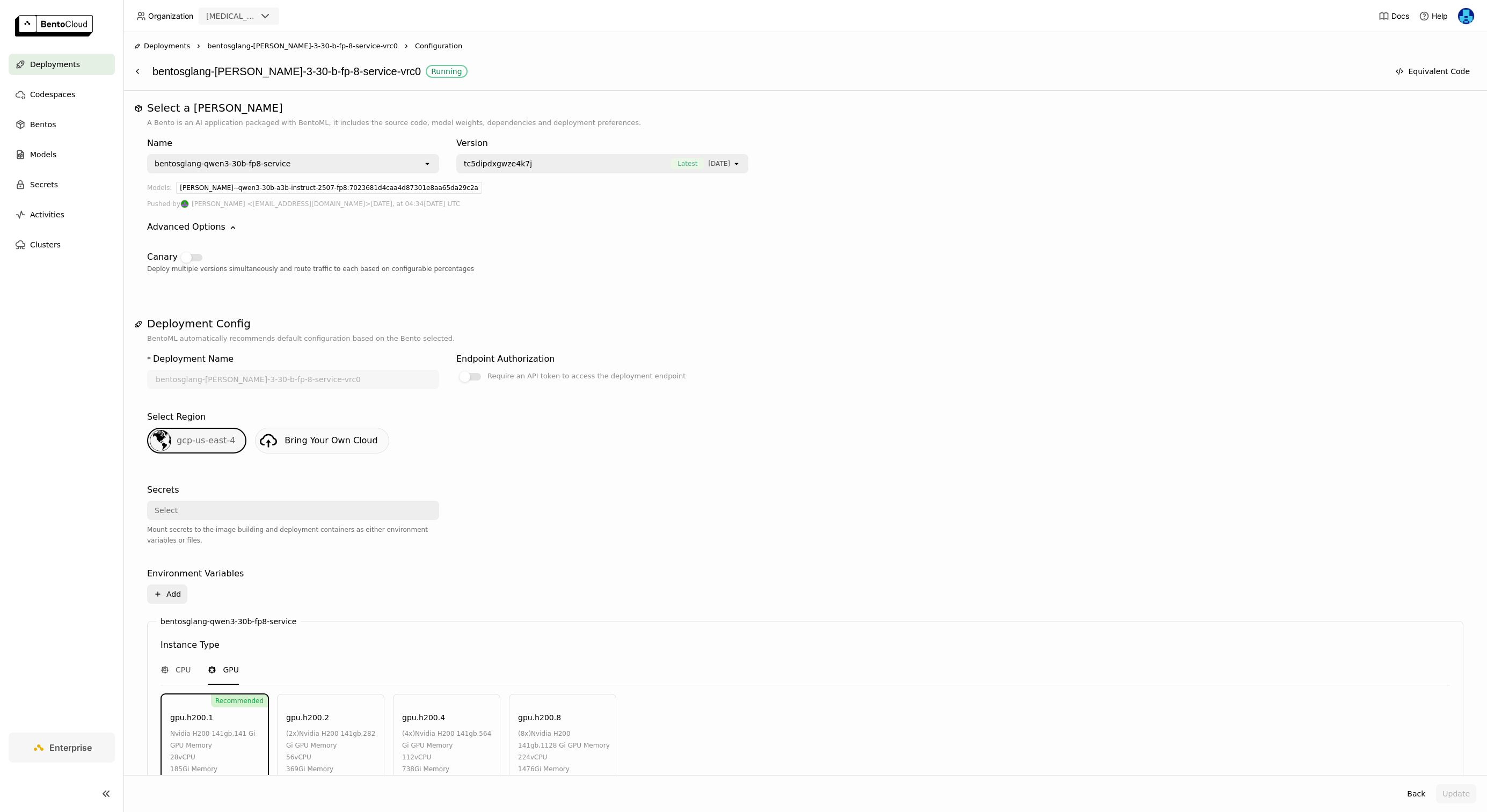
click at [307, 49] on span "bentosglang-[PERSON_NAME]-3-30-b-fp-8-service-vrc0" at bounding box center [302, 46] width 191 height 11
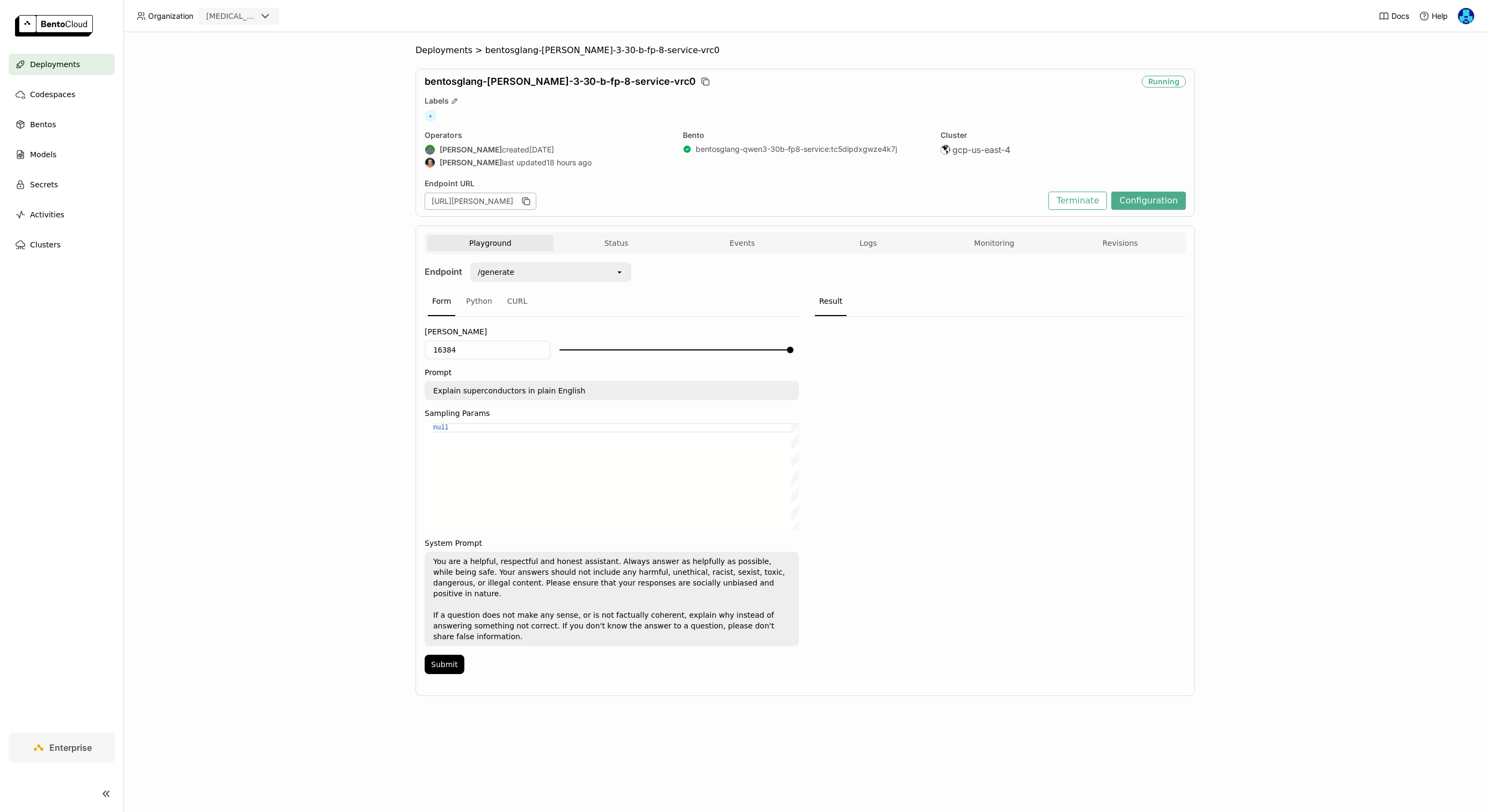
click at [620, 274] on icon "open" at bounding box center [620, 272] width 9 height 9
click at [678, 284] on div "Endpoint /generate open Form Python CURL Max Tokens 16384 Prompt Explain superc…" at bounding box center [805, 471] width 761 height 418
click at [631, 237] on button "Status" at bounding box center [617, 243] width 126 height 16
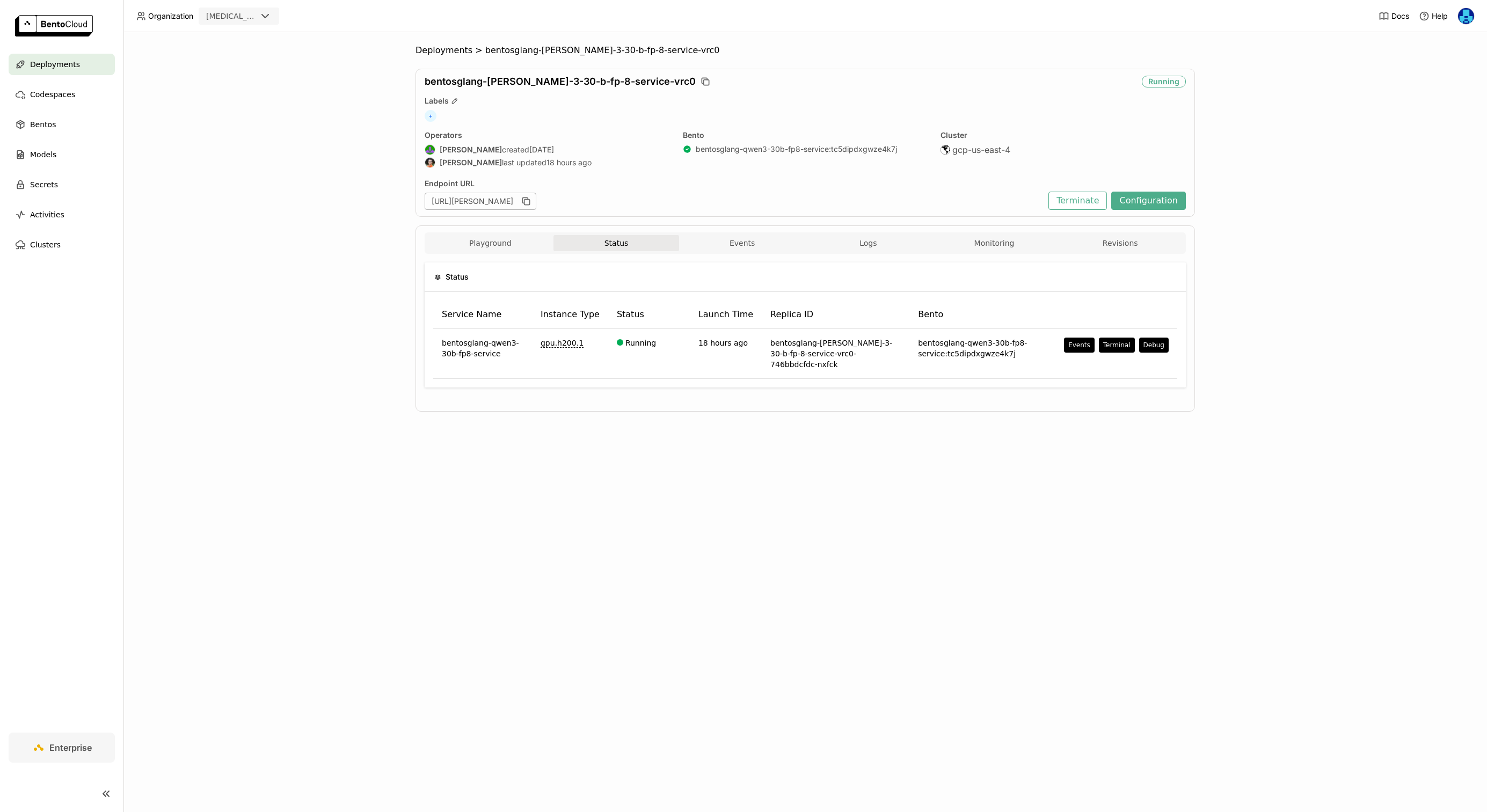
click at [962, 254] on div "Status Service Name Instance Type Status Launch Time Replica ID Bento bentosgla…" at bounding box center [805, 329] width 761 height 151
click at [982, 247] on button "Monitoring" at bounding box center [995, 243] width 126 height 16
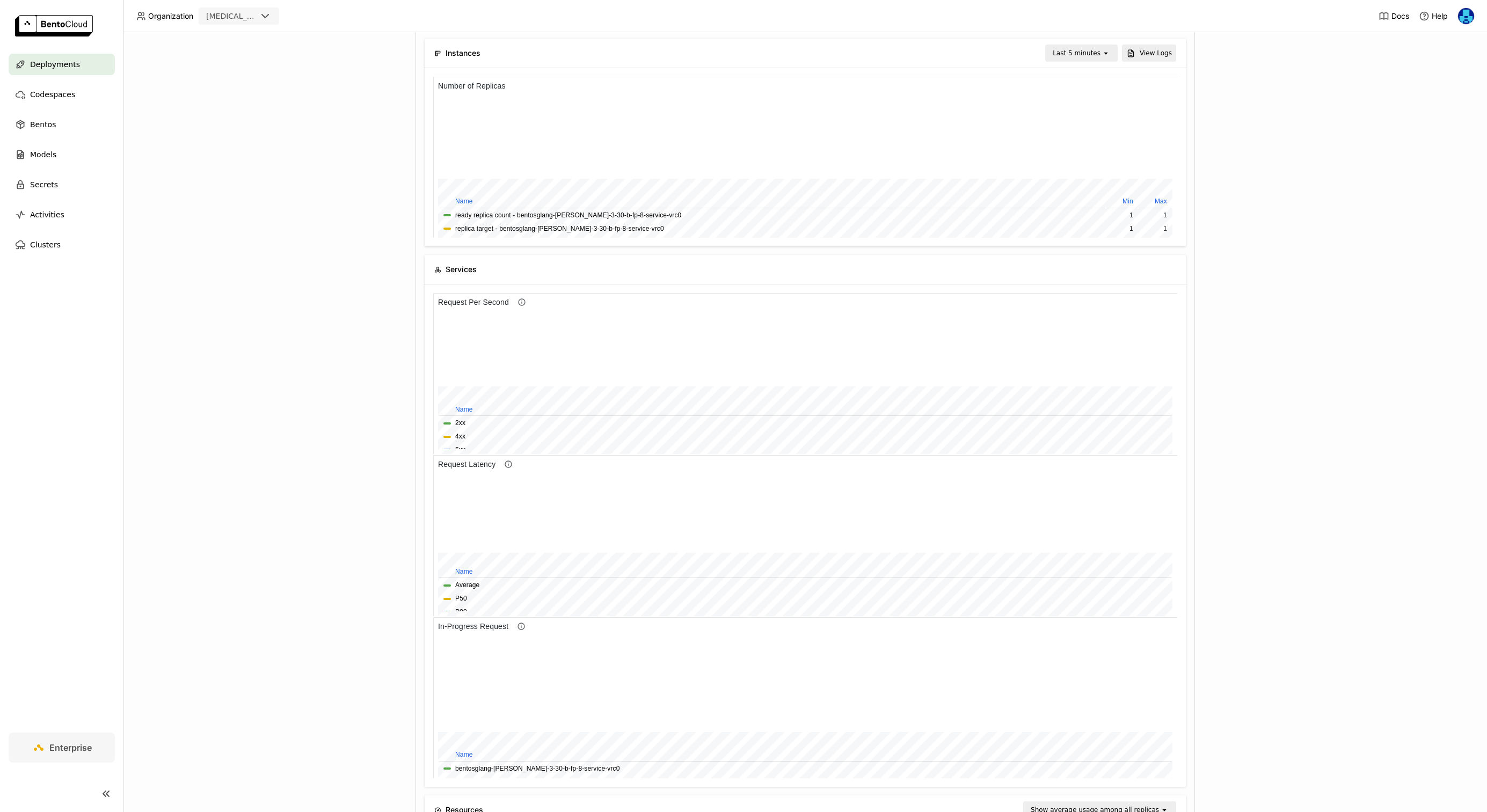
scroll to position [382, 0]
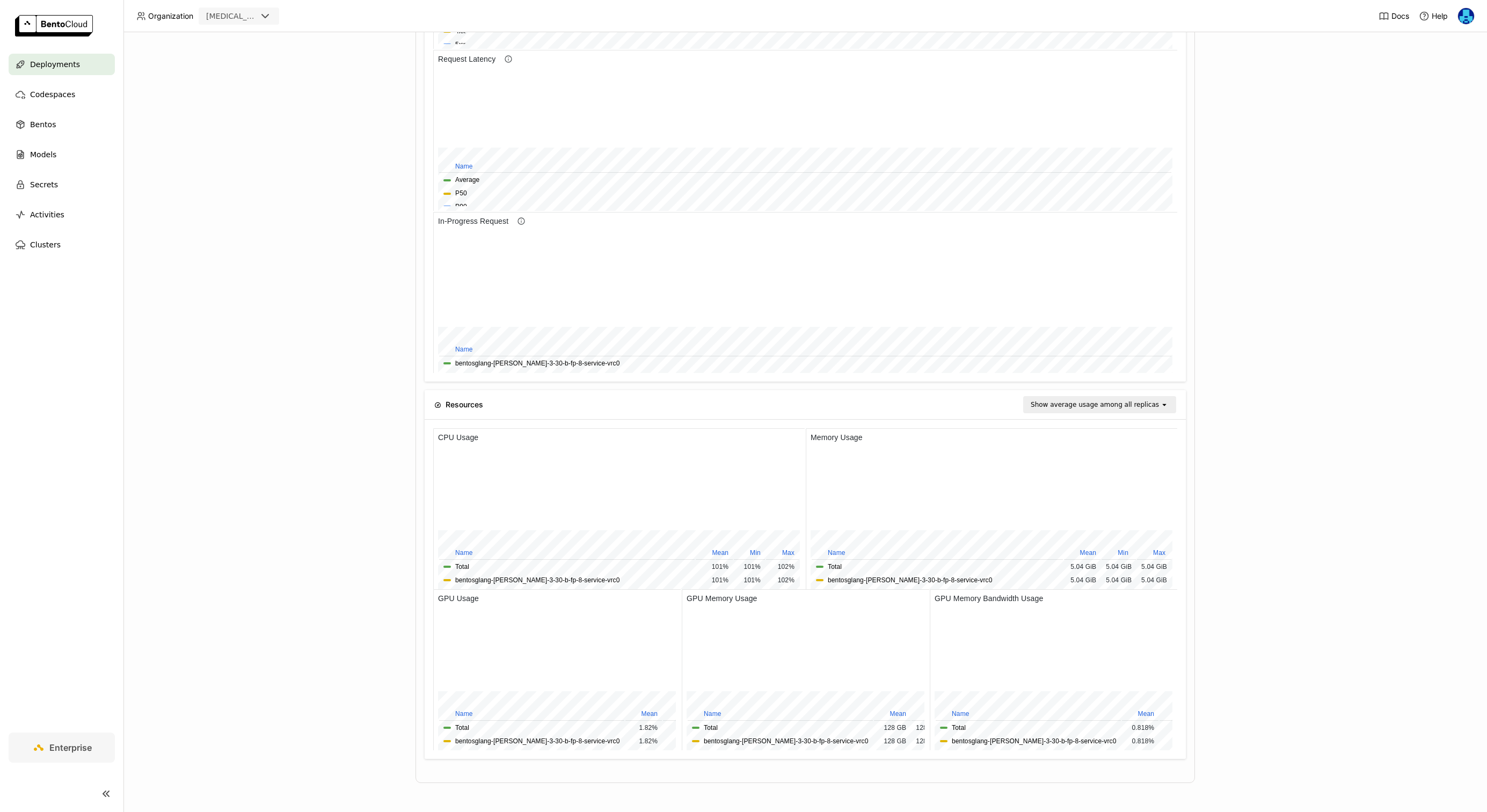
click at [242, 480] on div "Deployments > bentosglang-[PERSON_NAME]-3-30-b-fp-8-service-vrc0 bentosglang-[P…" at bounding box center [805, 422] width 1363 height 780
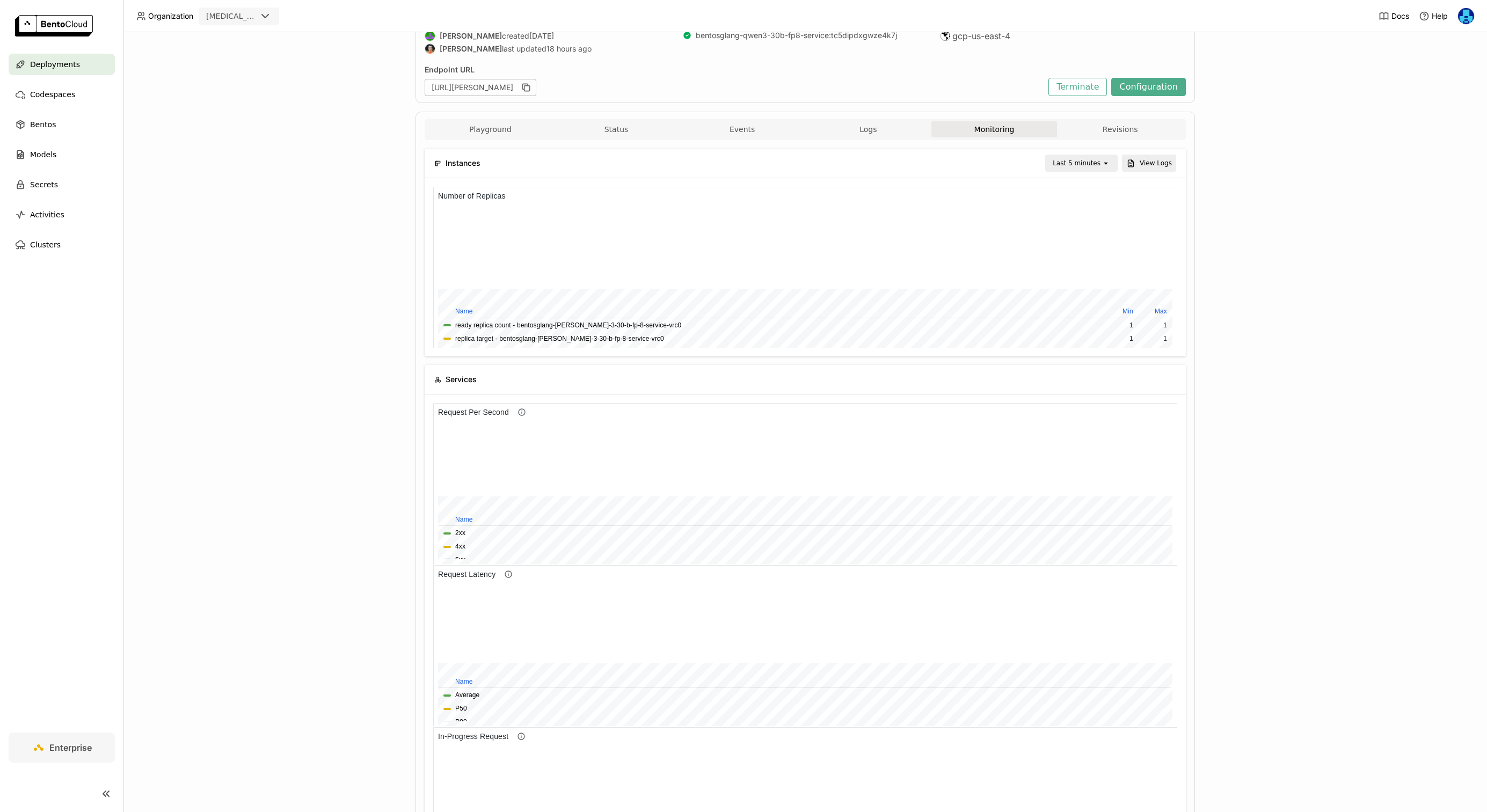
scroll to position [0, 0]
